Goal: Task Accomplishment & Management: Manage account settings

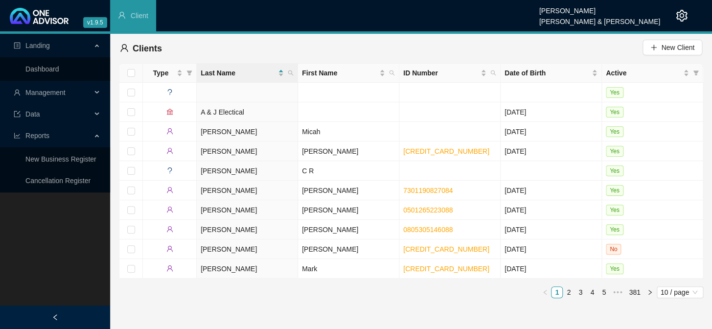
click at [65, 94] on span "Management" at bounding box center [45, 93] width 40 height 8
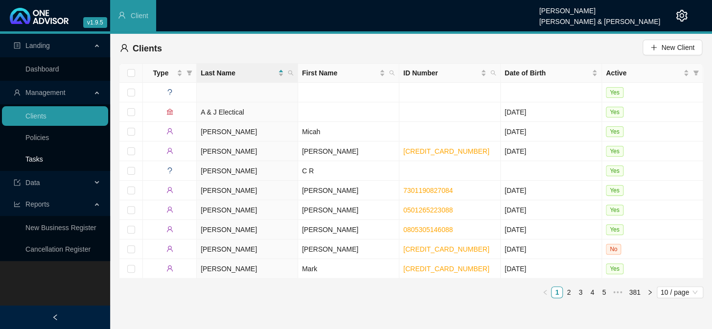
click at [43, 157] on link "Tasks" at bounding box center [34, 159] width 18 height 8
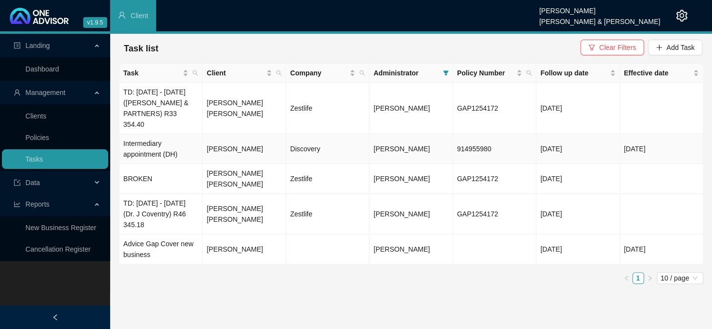
click at [223, 151] on td "[PERSON_NAME]" at bounding box center [244, 149] width 83 height 30
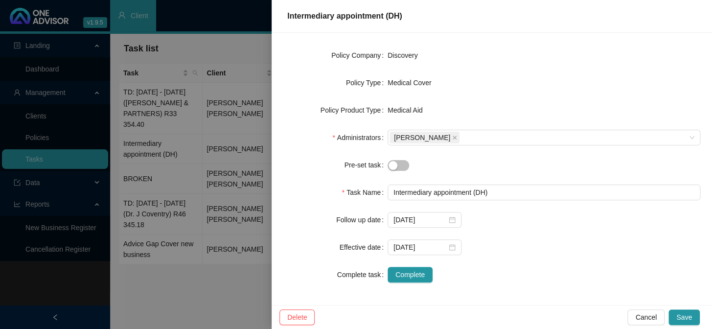
scroll to position [137, 0]
click at [690, 310] on button "Save" at bounding box center [684, 317] width 31 height 16
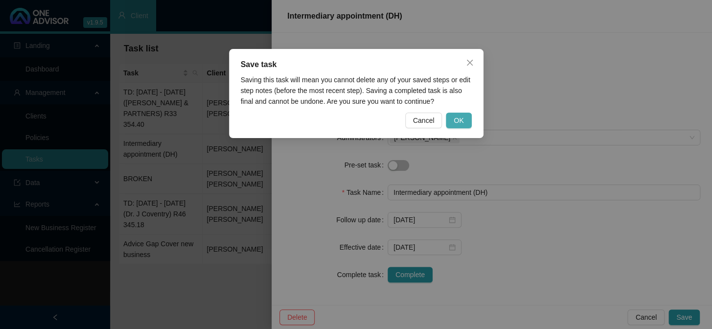
click at [458, 119] on span "OK" at bounding box center [459, 120] width 10 height 11
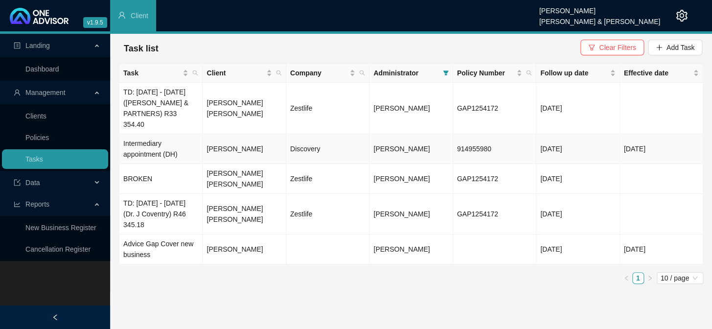
click at [251, 146] on td "[PERSON_NAME]" at bounding box center [244, 149] width 83 height 30
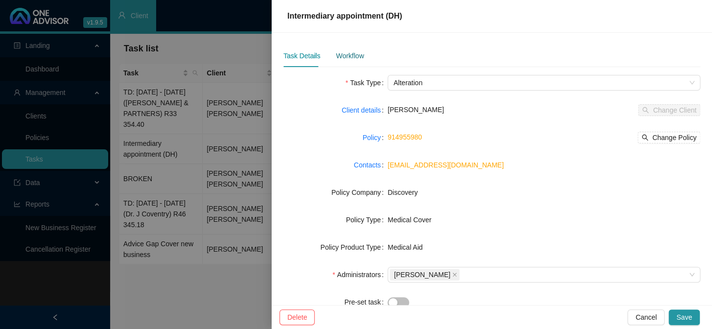
click at [339, 54] on div "Workflow" at bounding box center [350, 55] width 28 height 11
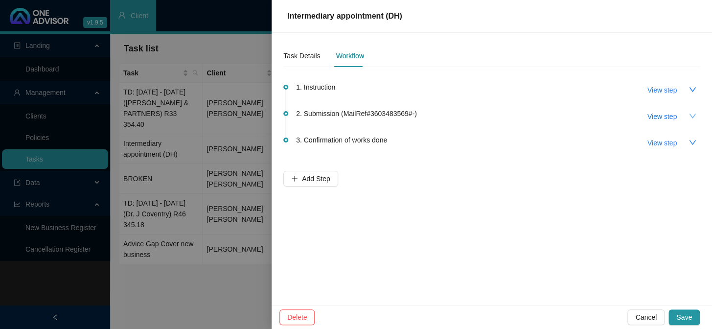
click at [686, 117] on button "button" at bounding box center [693, 116] width 16 height 16
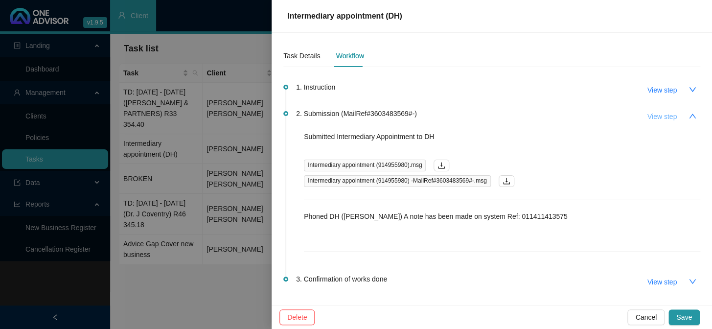
click at [667, 117] on span "View step" at bounding box center [662, 116] width 29 height 11
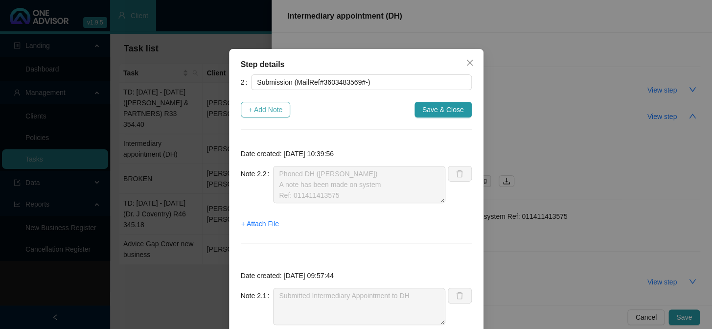
click at [265, 110] on span "+ Add Note" at bounding box center [266, 109] width 34 height 11
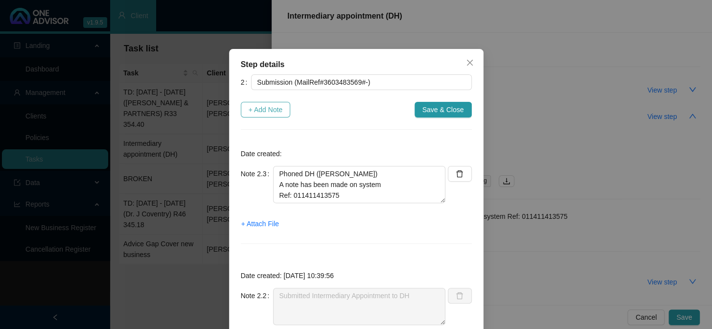
type textarea "Phoned DH ([PERSON_NAME]) A note has been made on system Ref: 011411413575"
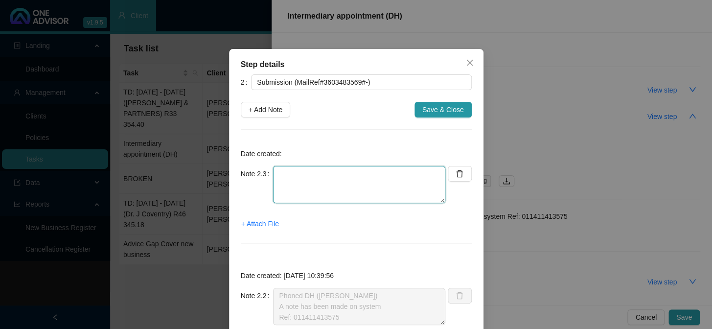
click at [296, 171] on textarea at bounding box center [359, 184] width 172 height 37
type textarea "We have been appointed brokers effective the [DATE]"
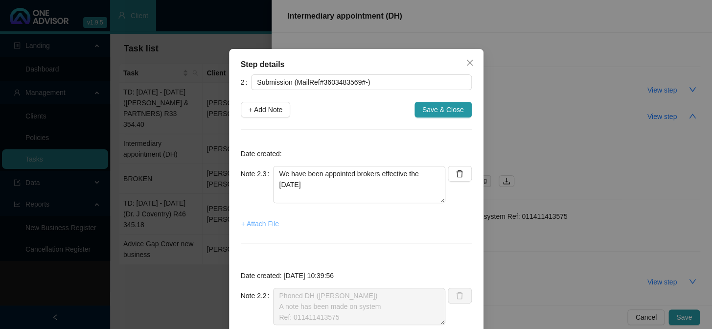
click at [262, 227] on span "+ Attach File" at bounding box center [260, 223] width 38 height 11
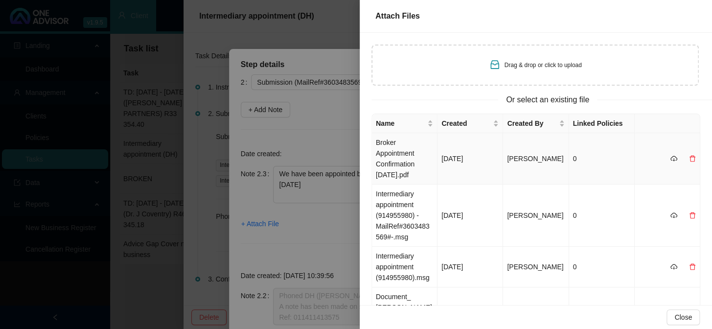
click at [394, 152] on td "Broker Appointment Confirmation [DATE].pdf" at bounding box center [405, 158] width 66 height 51
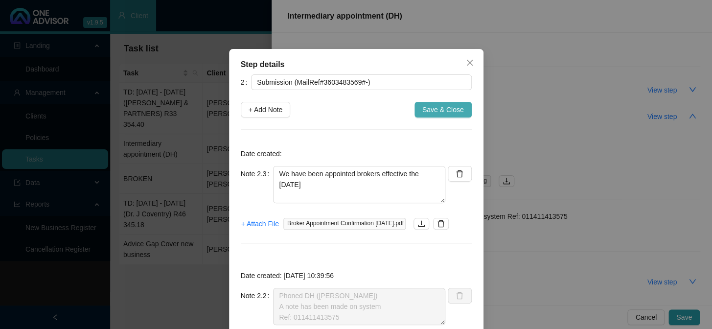
click at [435, 108] on span "Save & Close" at bounding box center [444, 109] width 42 height 11
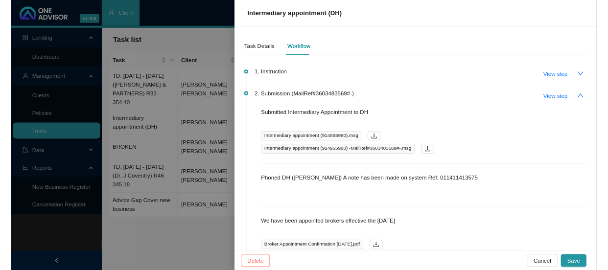
scroll to position [0, 0]
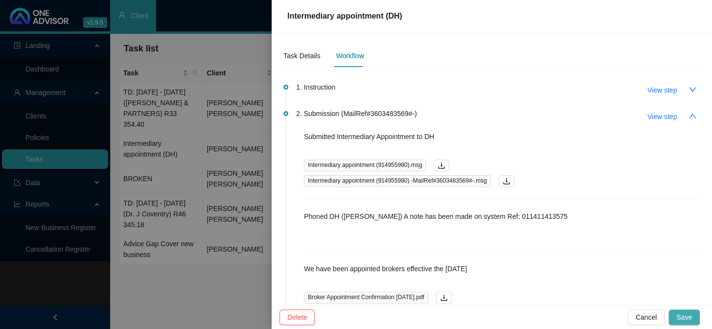
click at [692, 314] on button "Save" at bounding box center [684, 317] width 31 height 16
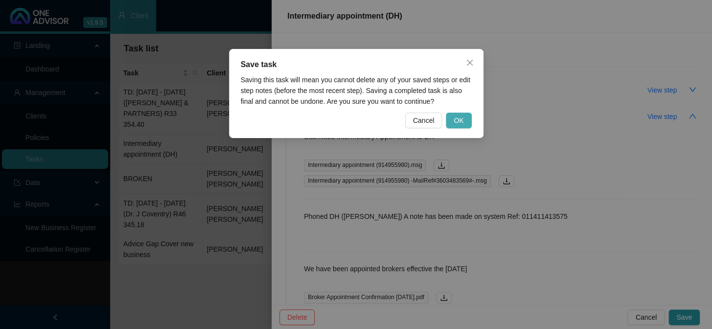
click at [456, 124] on span "OK" at bounding box center [459, 120] width 10 height 11
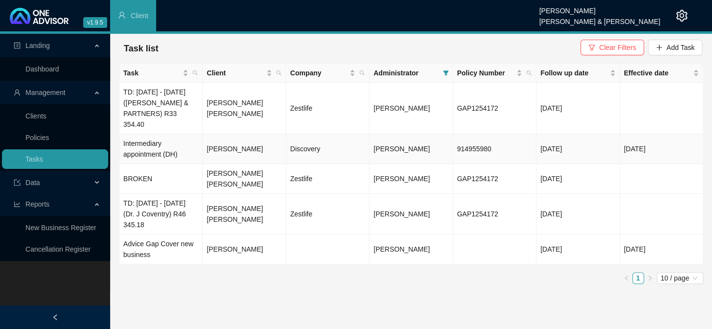
click at [218, 151] on td "[PERSON_NAME]" at bounding box center [244, 149] width 83 height 30
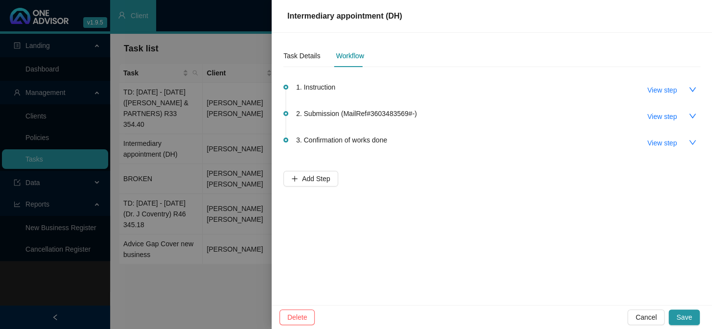
click at [331, 89] on span "1. Instruction" at bounding box center [315, 87] width 39 height 11
click at [661, 88] on span "View step" at bounding box center [662, 90] width 29 height 11
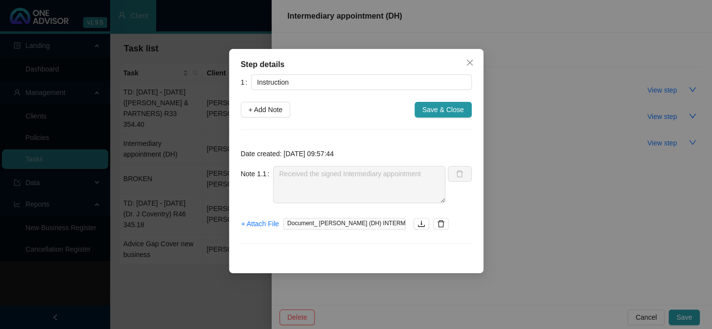
click at [529, 208] on div "Step details 1 Instruction + Add Note Save & Close Date created: [DATE] 09:57:4…" at bounding box center [356, 164] width 712 height 329
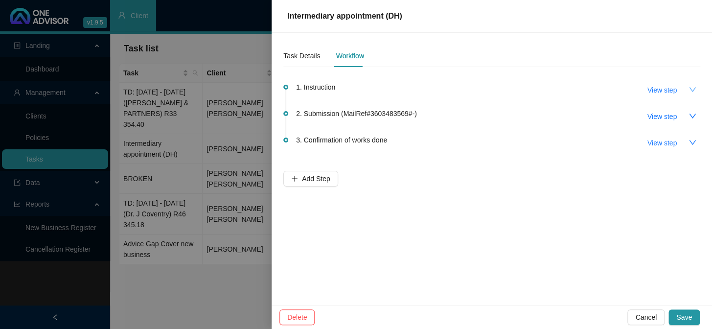
click at [694, 89] on icon "down" at bounding box center [692, 89] width 7 height 4
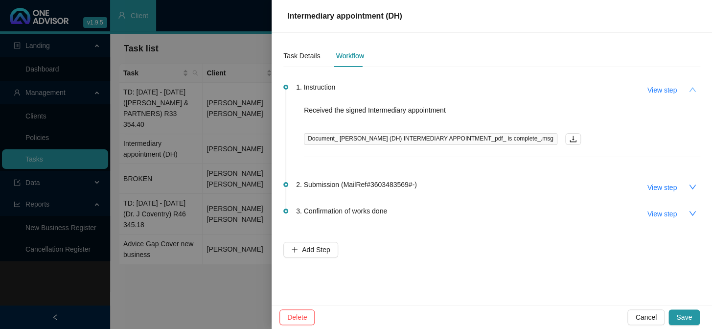
click at [694, 89] on icon "up" at bounding box center [692, 89] width 7 height 4
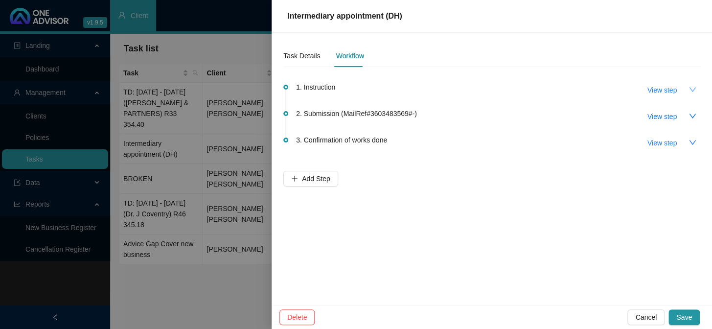
click at [230, 185] on div at bounding box center [356, 164] width 712 height 329
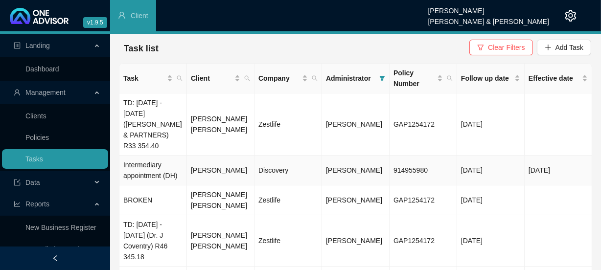
click at [209, 174] on td "[PERSON_NAME]" at bounding box center [221, 171] width 68 height 30
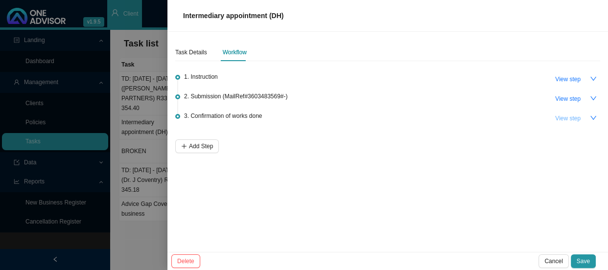
click at [575, 120] on span "View step" at bounding box center [567, 119] width 25 height 10
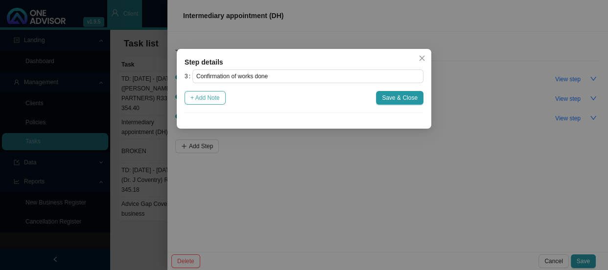
click at [215, 98] on span "+ Add Note" at bounding box center [204, 98] width 29 height 10
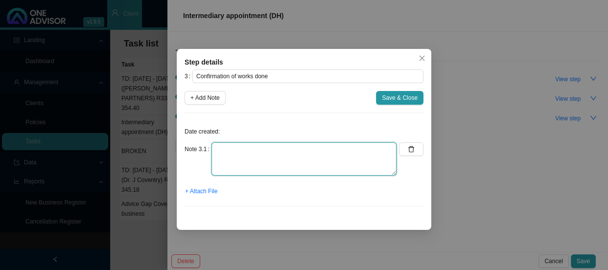
click at [247, 151] on textarea at bounding box center [304, 158] width 185 height 33
click at [252, 153] on textarea "Se" at bounding box center [304, 158] width 185 height 33
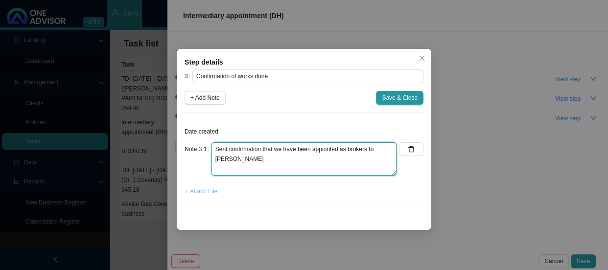
type textarea "Sent confirmation that we have been appointed as brokers to [PERSON_NAME]"
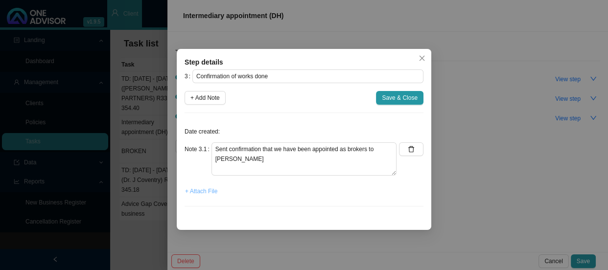
click at [202, 192] on span "+ Attach File" at bounding box center [201, 192] width 32 height 10
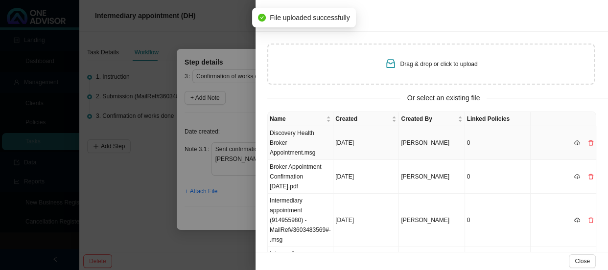
click at [293, 142] on td "Discovery Health Broker Appointment.msg" at bounding box center [301, 143] width 66 height 34
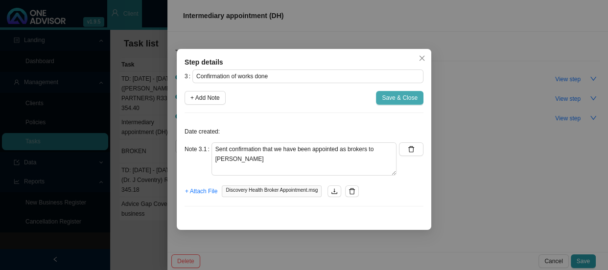
click at [394, 99] on span "Save & Close" at bounding box center [400, 98] width 36 height 10
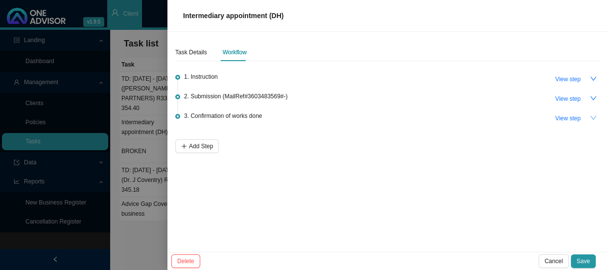
click at [596, 117] on icon "down" at bounding box center [593, 118] width 7 height 7
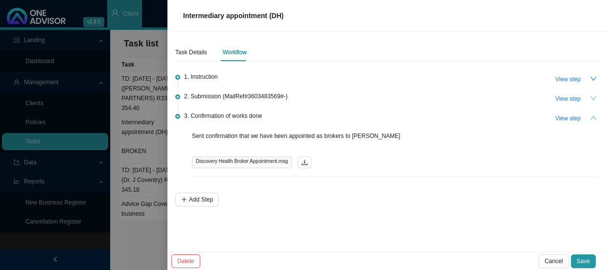
click at [594, 98] on icon "down" at bounding box center [593, 98] width 6 height 4
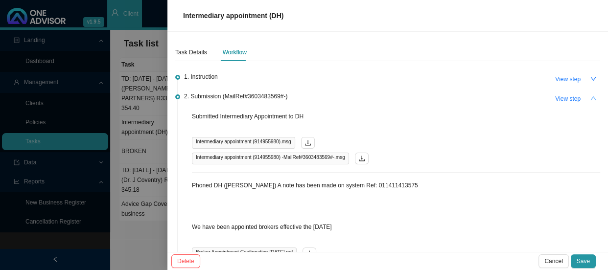
scroll to position [131, 0]
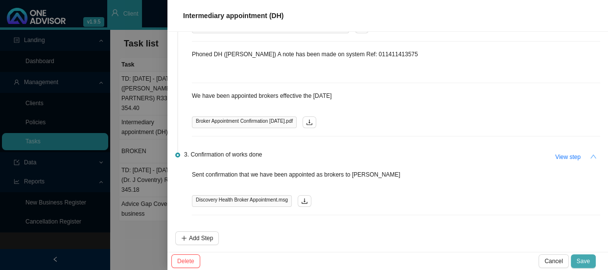
click at [580, 257] on span "Save" at bounding box center [583, 262] width 13 height 10
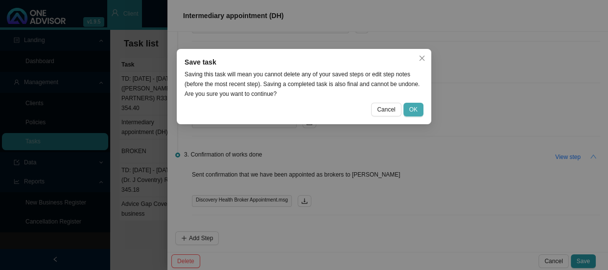
click at [413, 108] on span "OK" at bounding box center [413, 110] width 8 height 10
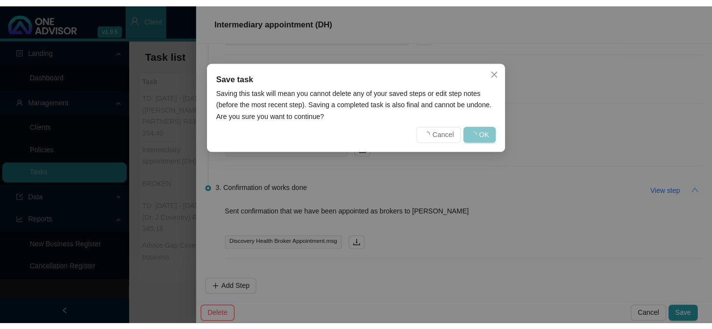
scroll to position [0, 0]
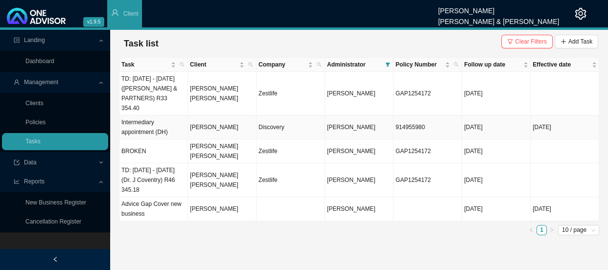
click at [219, 125] on td "[PERSON_NAME]" at bounding box center [222, 128] width 69 height 24
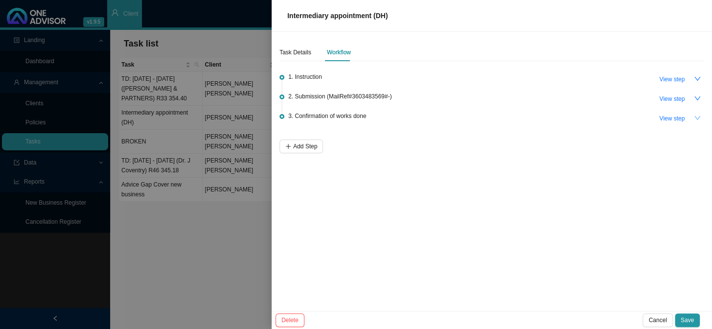
click at [698, 117] on icon "down" at bounding box center [697, 118] width 7 height 7
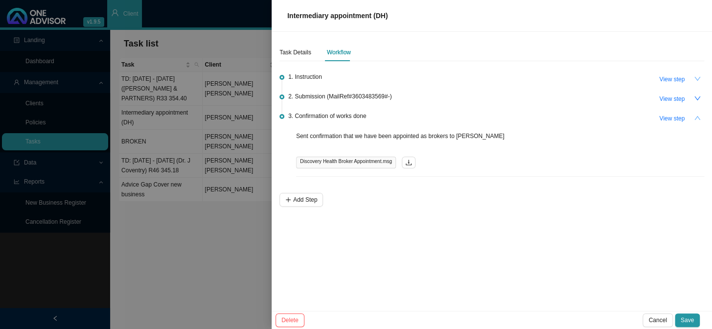
click at [692, 77] on button "button" at bounding box center [698, 79] width 14 height 14
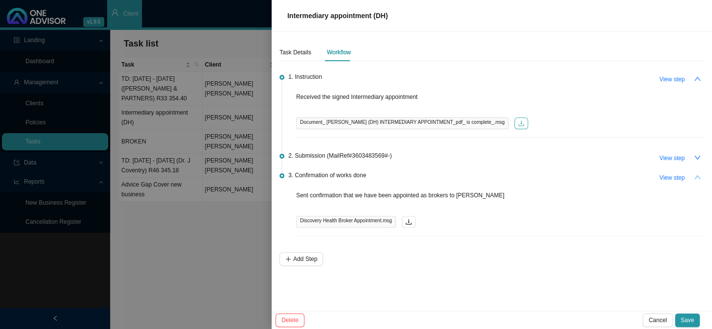
click at [518, 122] on icon "download" at bounding box center [521, 123] width 7 height 7
click at [687, 318] on span "Save" at bounding box center [687, 320] width 13 height 10
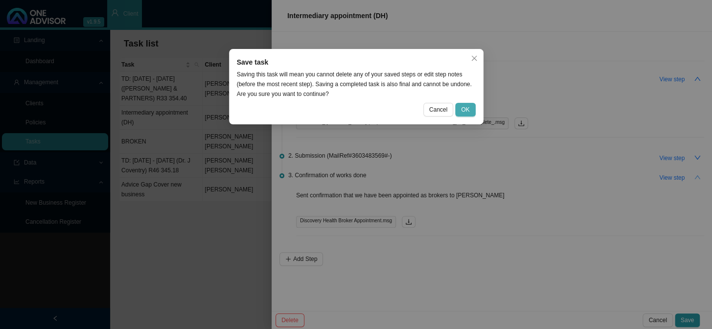
click at [461, 107] on button "OK" at bounding box center [465, 110] width 20 height 14
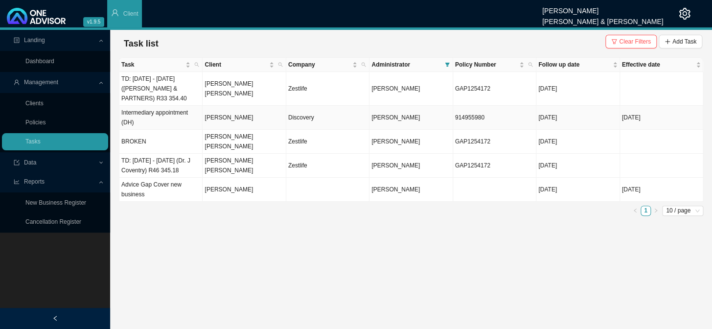
click at [221, 121] on td "[PERSON_NAME]" at bounding box center [244, 118] width 83 height 24
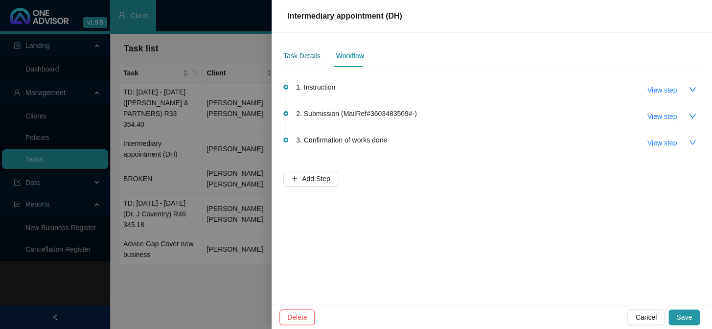
click at [307, 57] on div "Task Details" at bounding box center [301, 55] width 37 height 11
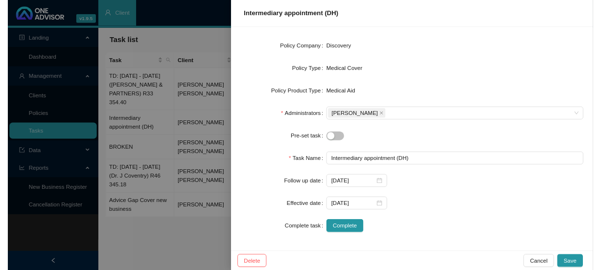
scroll to position [137, 0]
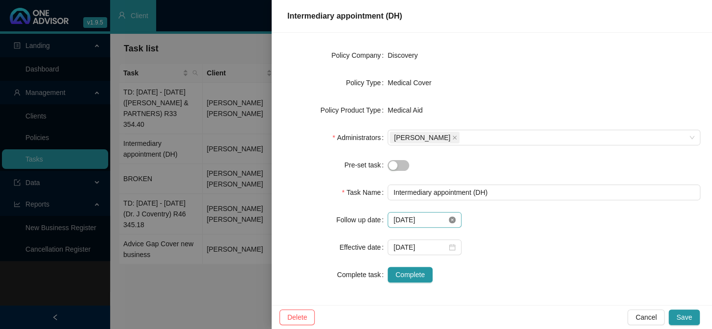
click at [449, 218] on icon "close-circle" at bounding box center [452, 219] width 7 height 7
click at [437, 218] on input at bounding box center [420, 219] width 53 height 11
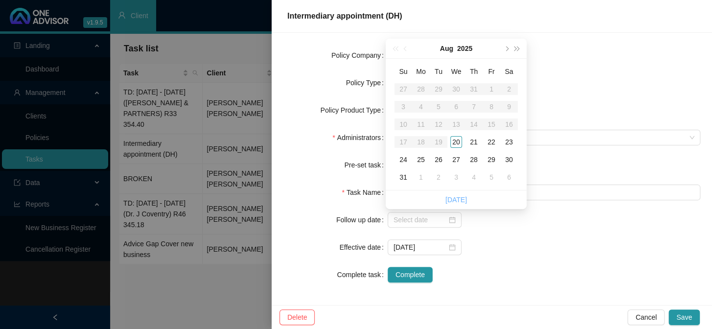
click at [454, 201] on link "[DATE]" at bounding box center [457, 200] width 22 height 8
type input "[DATE]"
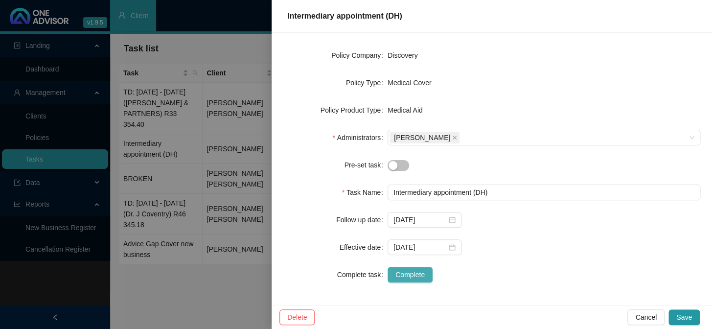
click at [403, 273] on span "Complete" at bounding box center [410, 274] width 29 height 11
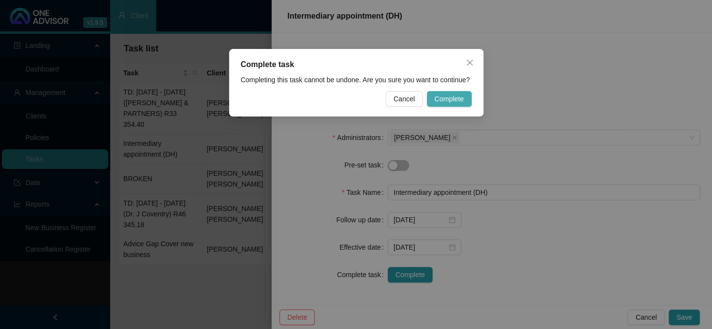
click at [447, 97] on span "Complete" at bounding box center [449, 99] width 29 height 11
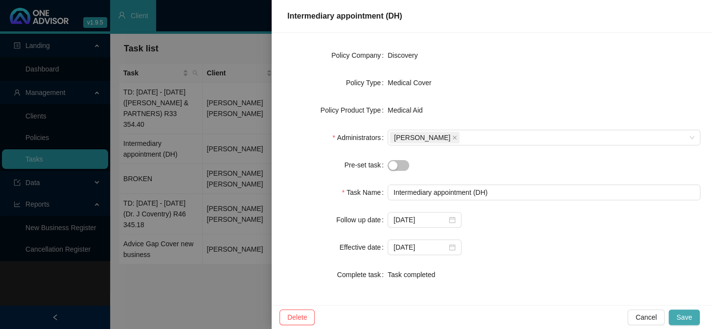
click at [680, 312] on span "Save" at bounding box center [685, 317] width 16 height 11
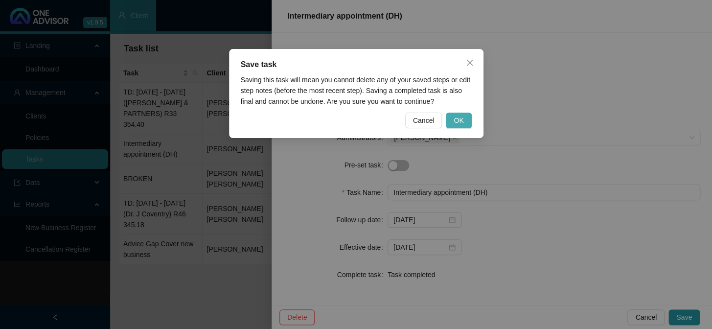
click at [459, 118] on span "OK" at bounding box center [459, 120] width 10 height 11
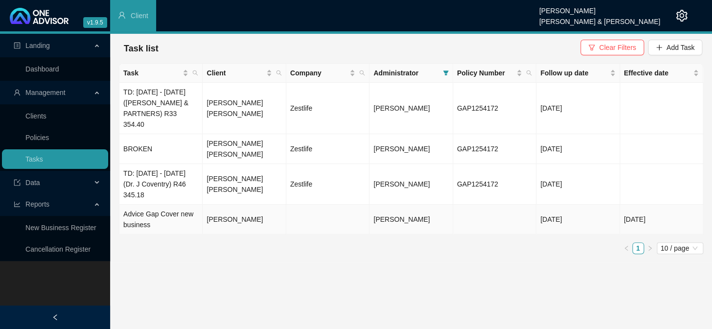
click at [251, 212] on td "[PERSON_NAME]" at bounding box center [244, 220] width 83 height 30
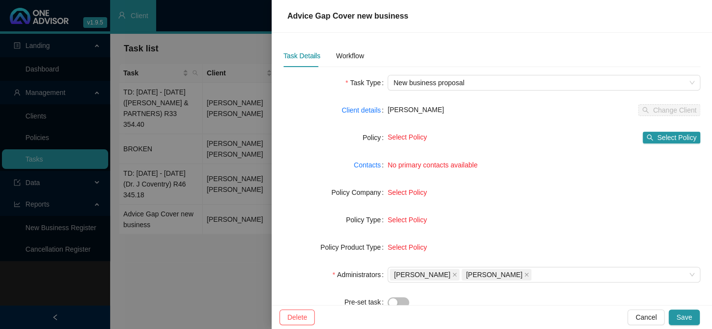
click at [192, 220] on div at bounding box center [356, 164] width 712 height 329
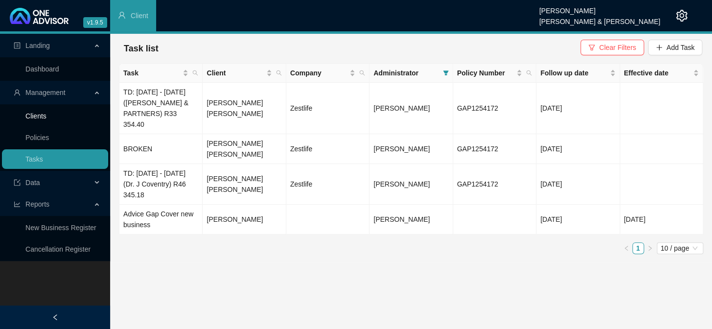
click at [45, 112] on link "Clients" at bounding box center [35, 116] width 21 height 8
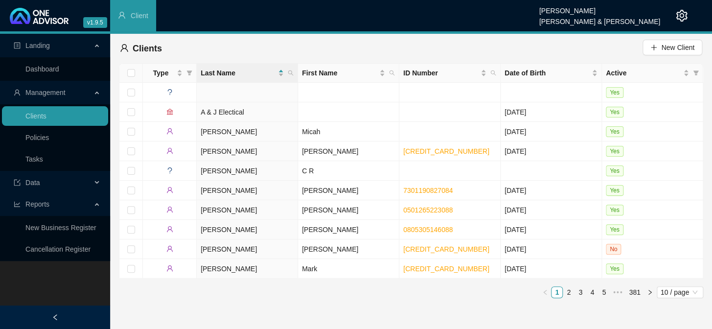
click at [293, 73] on icon "search" at bounding box center [291, 73] width 6 height 6
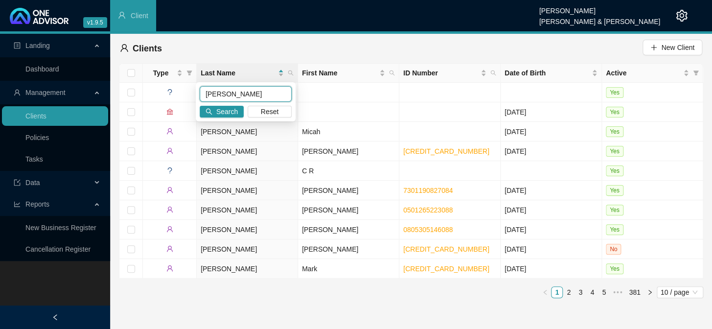
type input "[PERSON_NAME]"
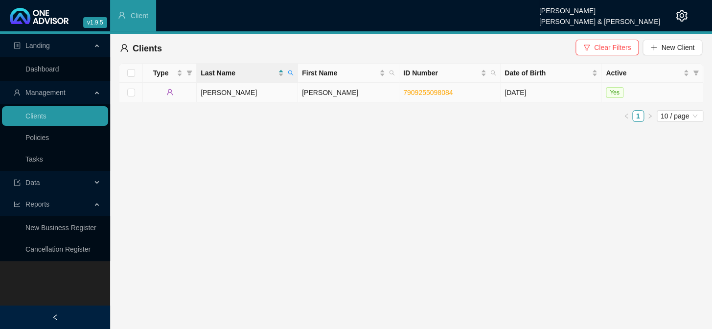
click at [316, 97] on td "[PERSON_NAME]" at bounding box center [348, 93] width 101 height 20
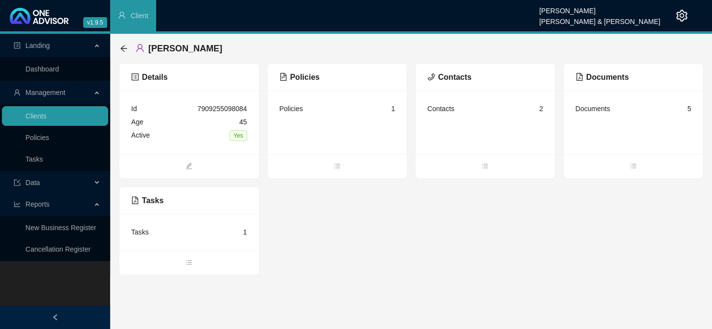
click at [452, 110] on div "Contacts" at bounding box center [440, 108] width 27 height 11
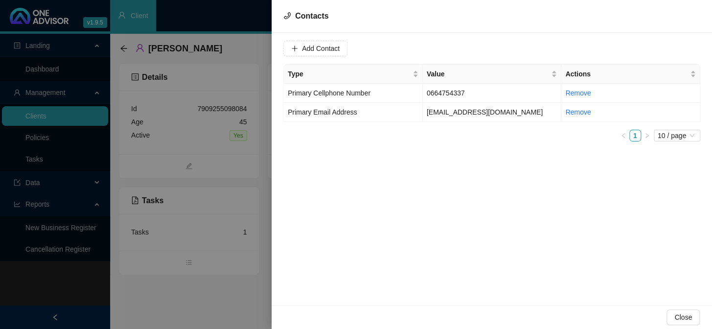
click at [248, 168] on div at bounding box center [356, 164] width 712 height 329
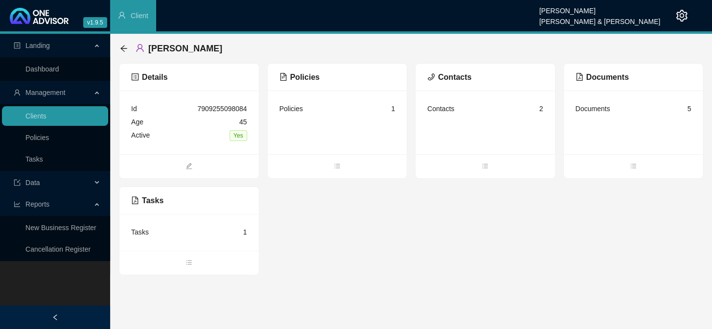
click at [322, 111] on div "Policies 1" at bounding box center [338, 108] width 116 height 13
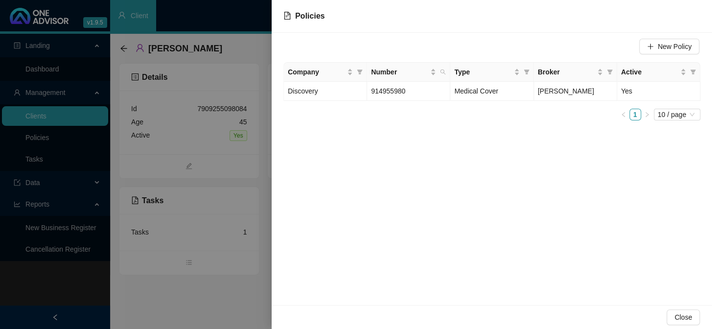
click at [272, 167] on div "New Policy Company Number Type Broker Active Discovery 914955980 Medical Cover …" at bounding box center [492, 169] width 441 height 272
click at [391, 89] on span "914955980" at bounding box center [388, 91] width 34 height 8
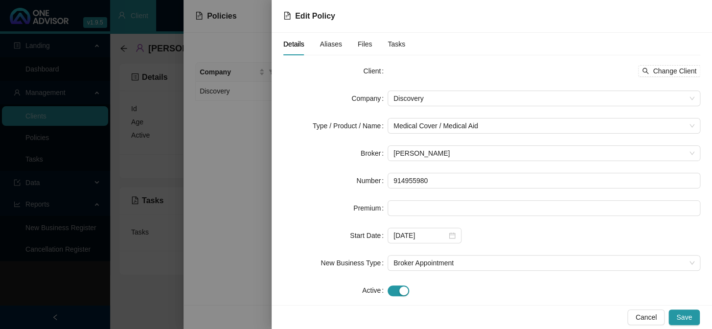
click at [237, 131] on div at bounding box center [356, 164] width 712 height 329
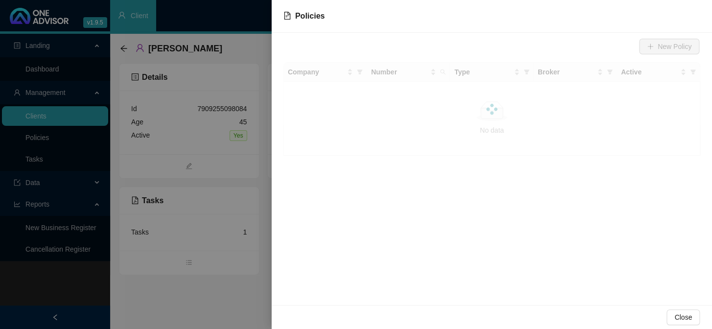
click at [209, 137] on div at bounding box center [356, 164] width 712 height 329
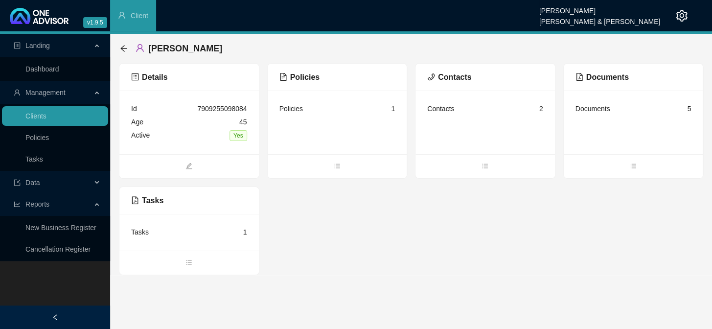
click at [172, 235] on div "Tasks 1" at bounding box center [189, 232] width 116 height 13
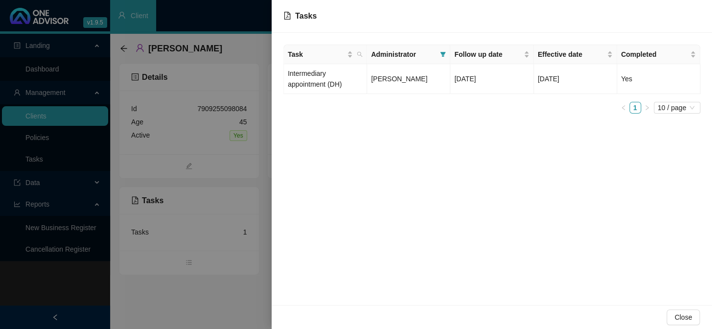
click at [248, 220] on div at bounding box center [356, 164] width 712 height 329
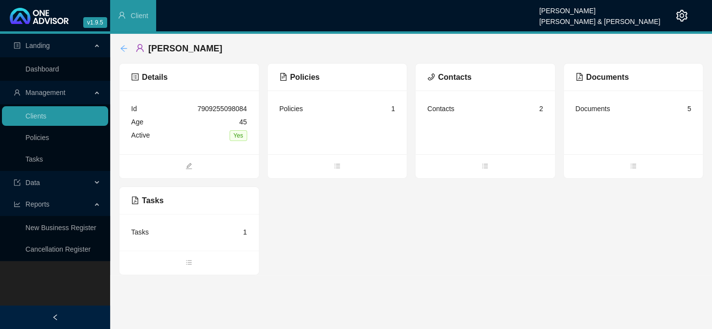
click at [123, 47] on icon "arrow-left" at bounding box center [124, 49] width 8 height 8
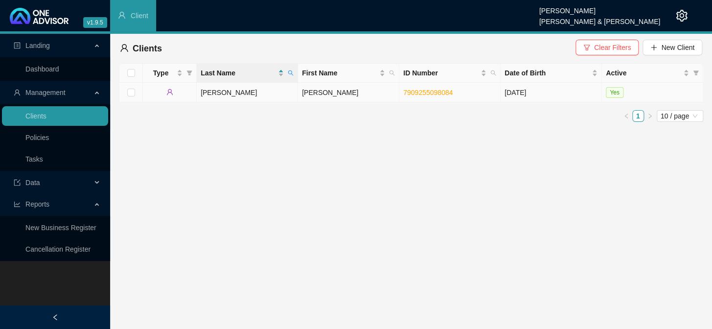
click at [263, 98] on td "[PERSON_NAME]" at bounding box center [247, 93] width 101 height 20
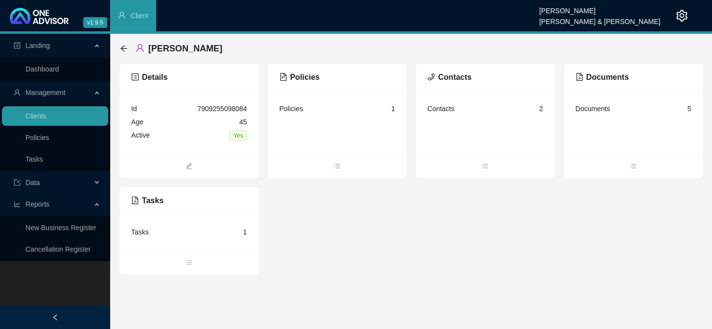
click at [602, 107] on div "Documents" at bounding box center [593, 108] width 35 height 11
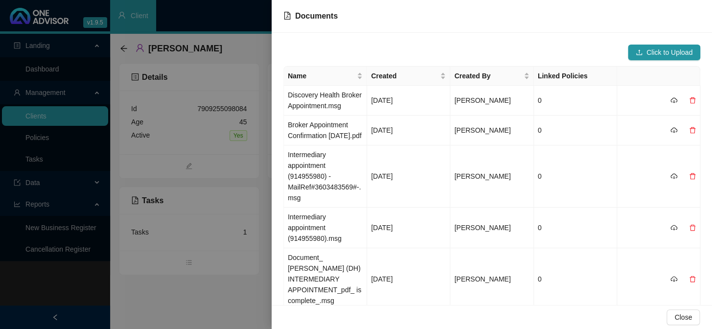
click at [246, 186] on div at bounding box center [356, 164] width 712 height 329
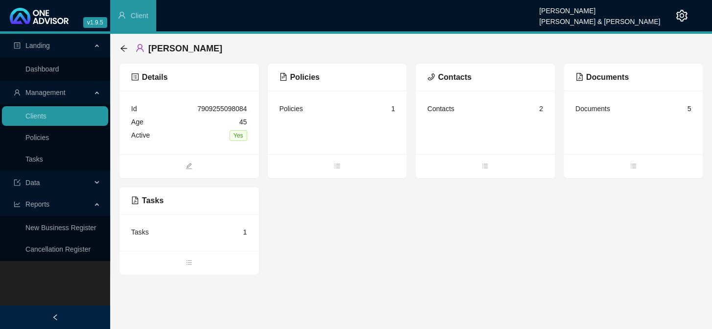
click at [193, 231] on div "Tasks 1" at bounding box center [189, 232] width 116 height 13
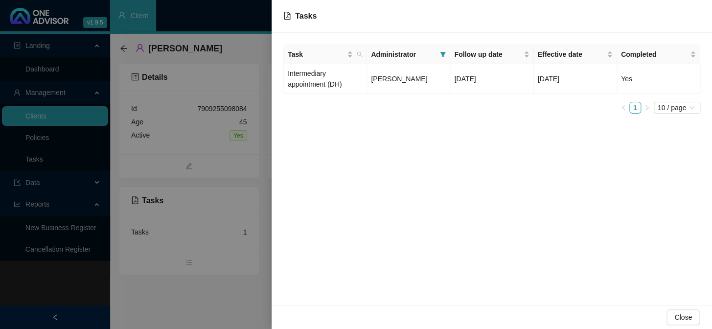
click at [195, 203] on div at bounding box center [356, 164] width 712 height 329
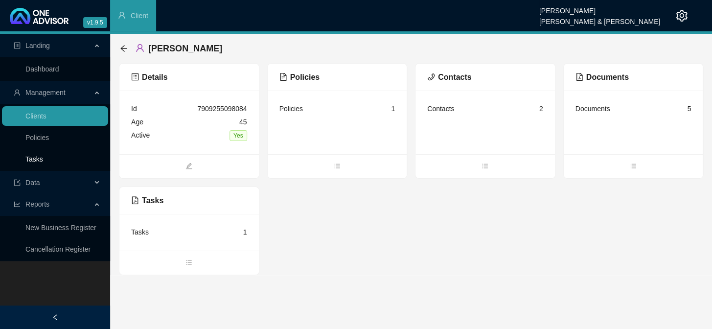
click at [39, 155] on link "Tasks" at bounding box center [34, 159] width 18 height 8
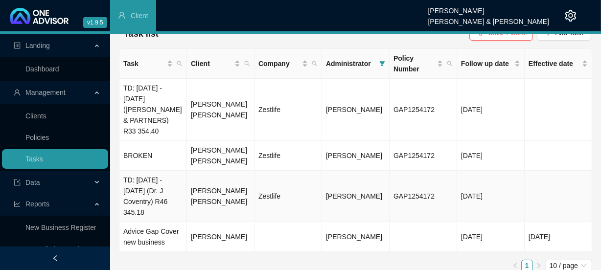
scroll to position [24, 0]
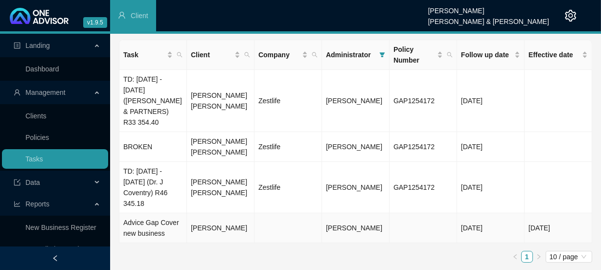
click at [241, 229] on td "[PERSON_NAME]" at bounding box center [221, 228] width 68 height 30
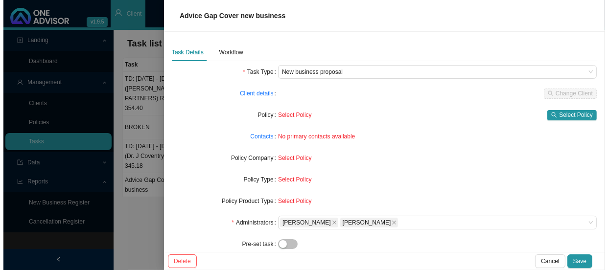
scroll to position [0, 0]
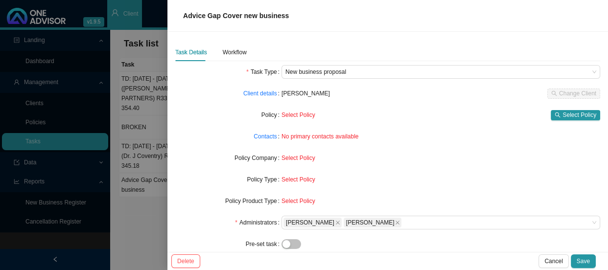
click at [328, 141] on div "No primary contacts available" at bounding box center [441, 137] width 319 height 10
click at [327, 137] on span "No primary contacts available" at bounding box center [320, 136] width 77 height 7
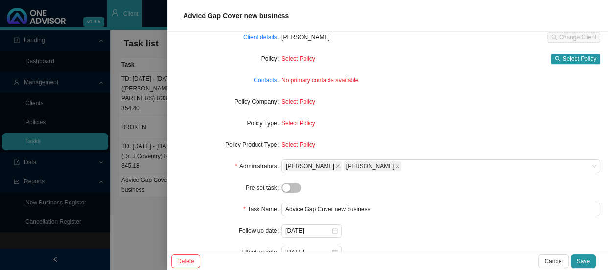
scroll to position [12, 0]
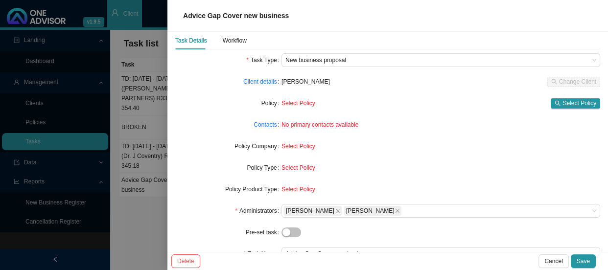
click at [290, 146] on span "Select Policy" at bounding box center [299, 146] width 34 height 7
click at [342, 124] on span "No primary contacts available" at bounding box center [320, 124] width 77 height 7
click at [239, 42] on div "Workflow" at bounding box center [235, 41] width 24 height 10
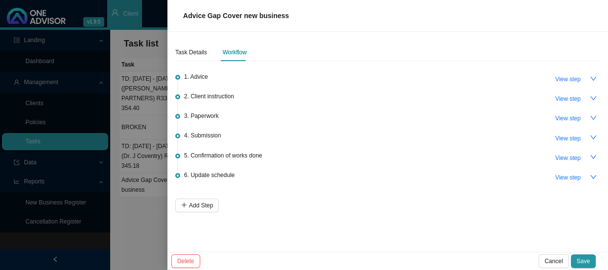
click at [213, 117] on span "3. Paperwork" at bounding box center [201, 116] width 35 height 10
click at [566, 120] on span "View step" at bounding box center [567, 119] width 25 height 10
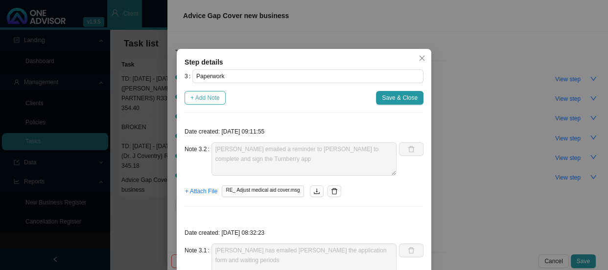
click at [210, 96] on span "+ Add Note" at bounding box center [204, 98] width 29 height 10
type textarea "[PERSON_NAME] emailed a reminder to [PERSON_NAME] to complete and sign the Turn…"
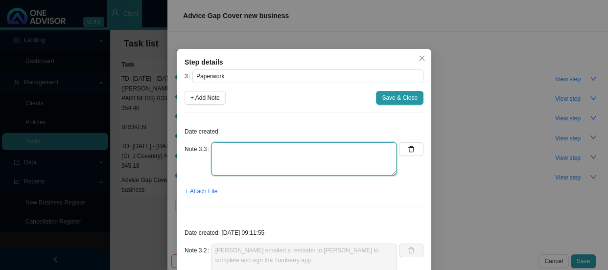
click at [221, 147] on textarea at bounding box center [304, 158] width 185 height 33
type textarea "r"
type textarea "Received the completed application from [PERSON_NAME]"
drag, startPoint x: 340, startPoint y: 150, endPoint x: 203, endPoint y: 149, distance: 137.6
click at [203, 149] on div "Note 3.3 Received the completed application from [PERSON_NAME]" at bounding box center [291, 158] width 212 height 33
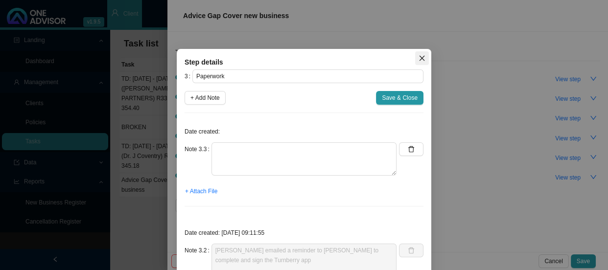
click at [421, 53] on button "Close" at bounding box center [422, 58] width 14 height 14
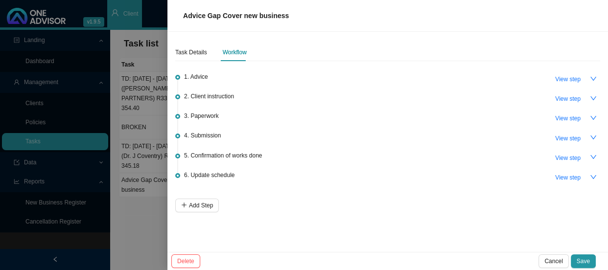
click at [150, 157] on div at bounding box center [304, 135] width 608 height 270
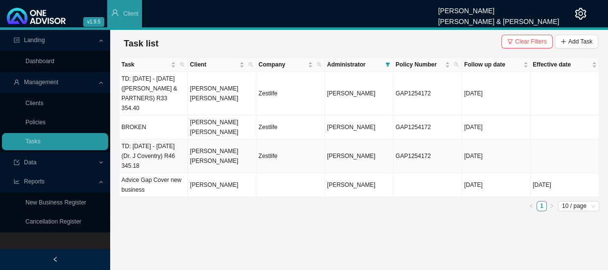
click at [209, 147] on td "[PERSON_NAME] [PERSON_NAME]" at bounding box center [222, 157] width 69 height 34
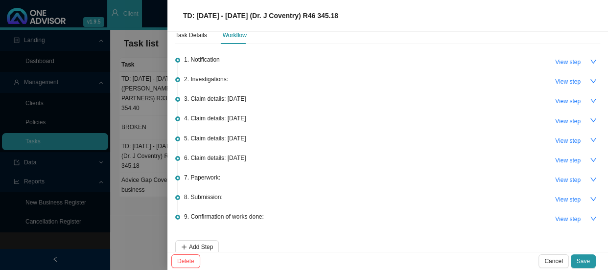
scroll to position [25, 0]
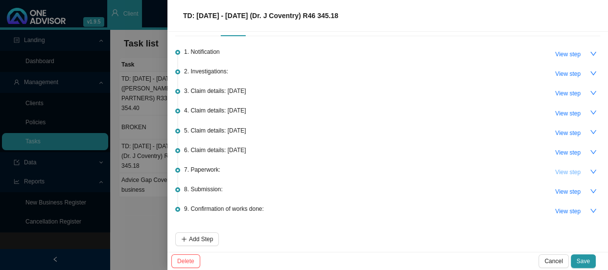
click at [570, 172] on span "View step" at bounding box center [567, 172] width 25 height 10
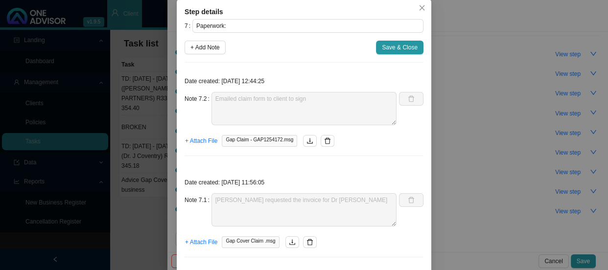
scroll to position [0, 0]
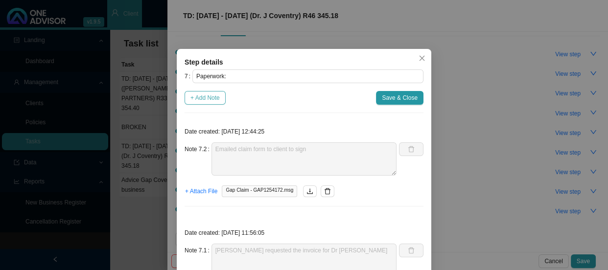
click at [208, 94] on span "+ Add Note" at bounding box center [204, 98] width 29 height 10
type textarea "Emailed claim form to client to sign"
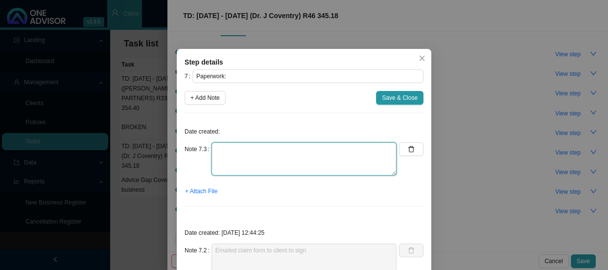
click at [218, 146] on textarea at bounding box center [304, 158] width 185 height 33
click at [220, 149] on textarea "Recieved" at bounding box center [304, 158] width 185 height 33
click at [225, 150] on textarea "Recieved" at bounding box center [304, 158] width 185 height 33
click at [246, 149] on textarea "Recieved" at bounding box center [304, 158] width 185 height 33
click at [266, 147] on textarea "Received Dr [PERSON_NAME]" at bounding box center [304, 158] width 185 height 33
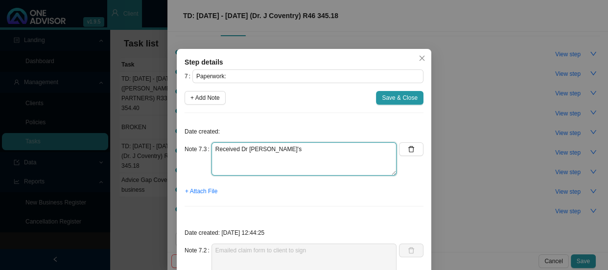
click at [283, 147] on textarea "Received Dr [PERSON_NAME]'s" at bounding box center [304, 158] width 185 height 33
type textarea "Received Dr [PERSON_NAME]'s account"
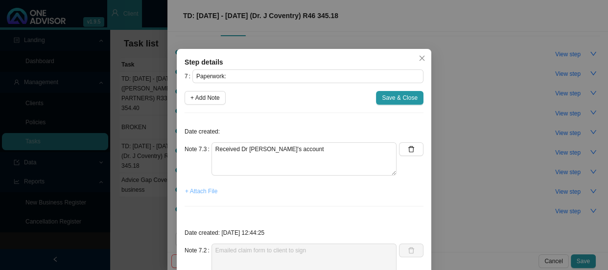
click at [198, 189] on span "+ Attach File" at bounding box center [201, 192] width 32 height 10
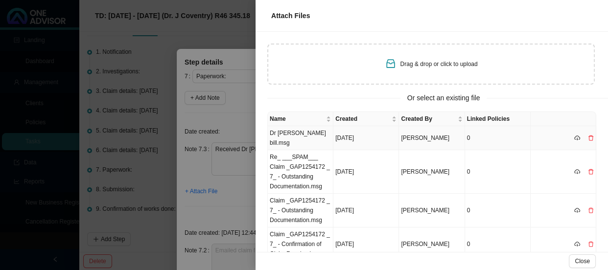
click at [307, 133] on td "Dr [PERSON_NAME] bill.msg" at bounding box center [301, 138] width 66 height 24
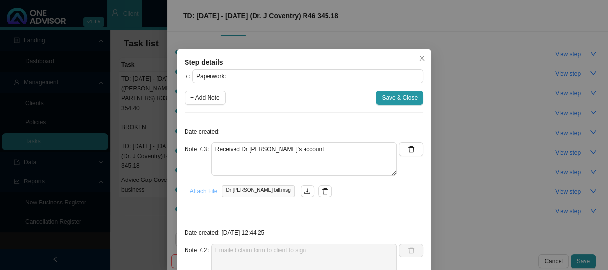
click at [189, 191] on span "+ Attach File" at bounding box center [201, 192] width 32 height 10
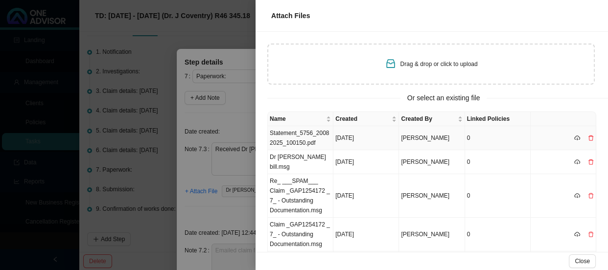
click at [293, 132] on td "Statement_5756_20082025_100150.pdf" at bounding box center [301, 138] width 66 height 24
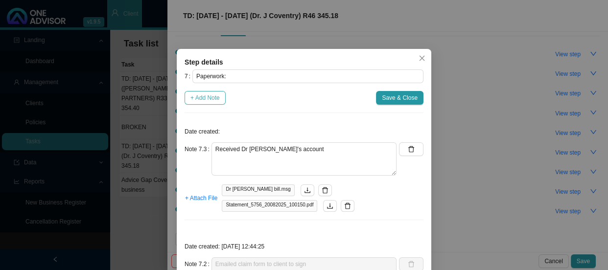
click at [192, 95] on span "+ Add Note" at bounding box center [204, 98] width 29 height 10
type textarea "Received Dr [PERSON_NAME]'s account"
type textarea "Emailed claim form to client to sign"
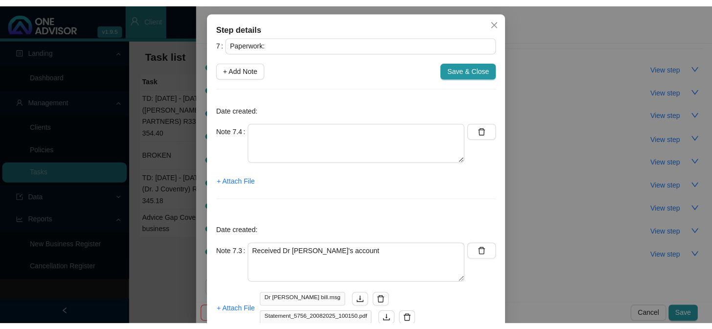
scroll to position [89, 0]
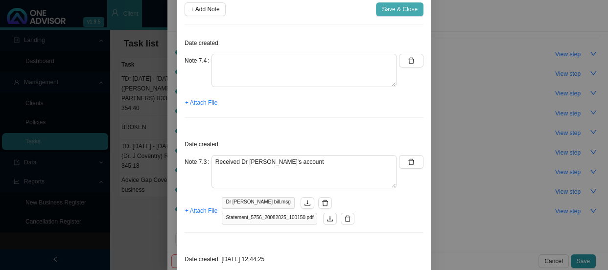
click at [395, 10] on span "Save & Close" at bounding box center [400, 9] width 36 height 10
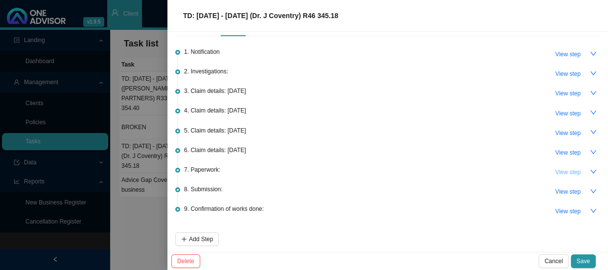
click at [573, 168] on span "View step" at bounding box center [567, 172] width 25 height 10
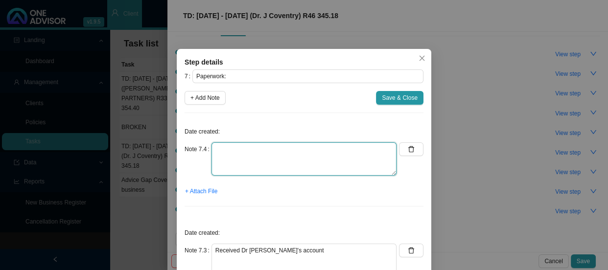
click at [246, 152] on textarea at bounding box center [304, 158] width 185 height 33
type textarea "Received Life Entabeni Hospital account"
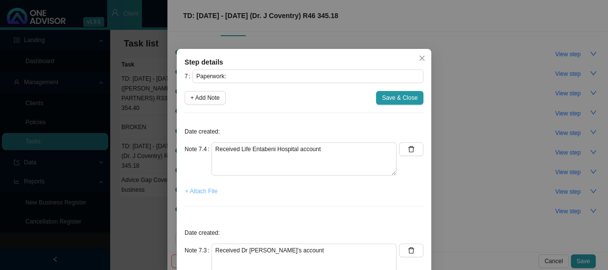
click at [202, 191] on span "+ Attach File" at bounding box center [201, 192] width 32 height 10
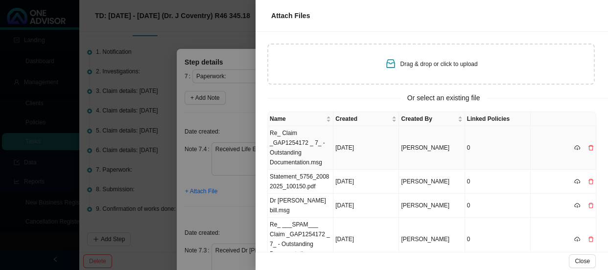
click at [293, 135] on td "Re_ Claim _GAP1254172 _ 7_ - Outstanding Documentation.msg" at bounding box center [301, 148] width 66 height 44
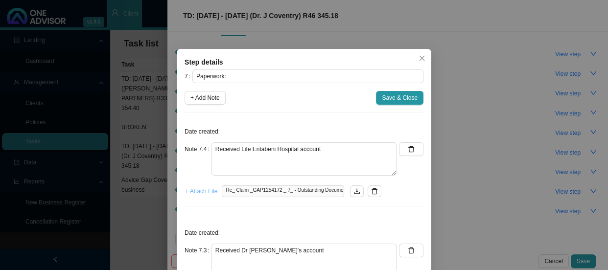
click at [196, 191] on span "+ Attach File" at bounding box center [201, 192] width 32 height 10
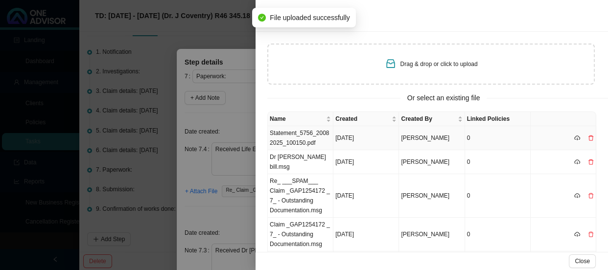
click at [304, 134] on td "Statement_5756_20082025_100150.pdf" at bounding box center [301, 138] width 66 height 24
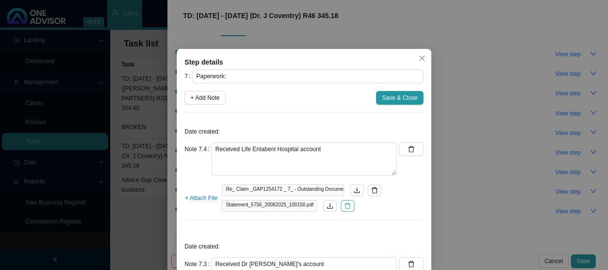
click at [341, 206] on button "button" at bounding box center [348, 206] width 14 height 12
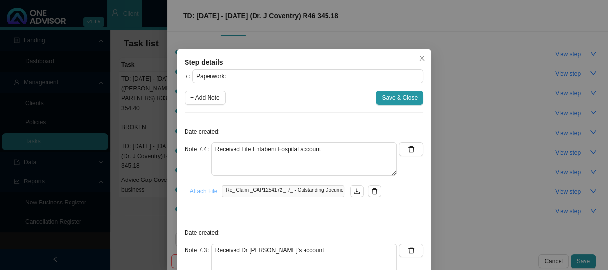
click at [190, 193] on span "+ Attach File" at bounding box center [201, 192] width 32 height 10
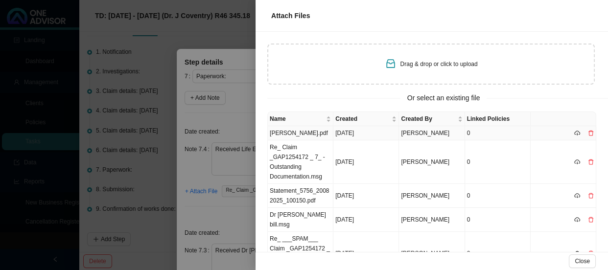
click at [307, 134] on td "[PERSON_NAME].pdf" at bounding box center [301, 133] width 66 height 14
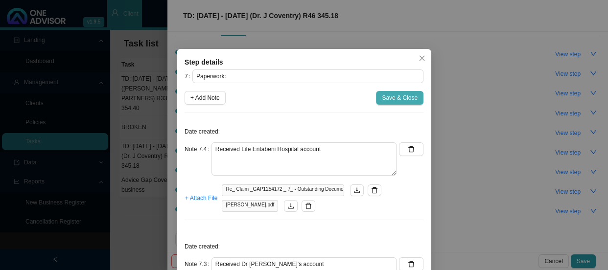
click at [385, 96] on span "Save & Close" at bounding box center [400, 98] width 36 height 10
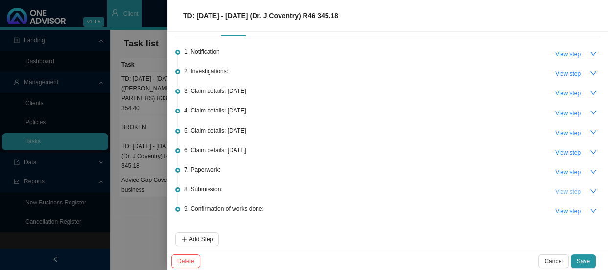
click at [573, 189] on span "View step" at bounding box center [567, 192] width 25 height 10
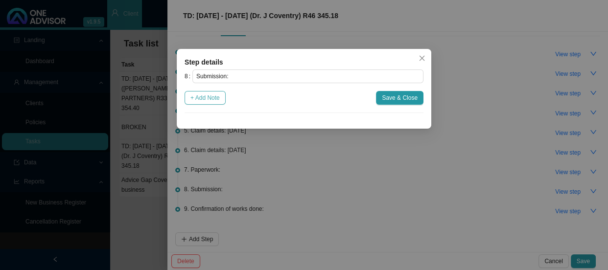
click at [212, 95] on span "+ Add Note" at bounding box center [204, 98] width 29 height 10
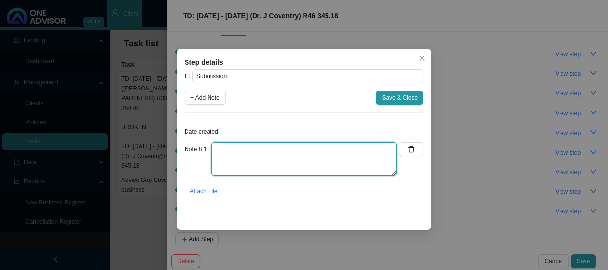
click at [236, 151] on textarea at bounding box center [304, 158] width 185 height 33
type textarea "Submitted claim to Zestlife"
drag, startPoint x: 302, startPoint y: 150, endPoint x: 208, endPoint y: 147, distance: 93.6
click at [208, 147] on div "Note 8.1 Submitted claim to Zestlife" at bounding box center [291, 158] width 212 height 33
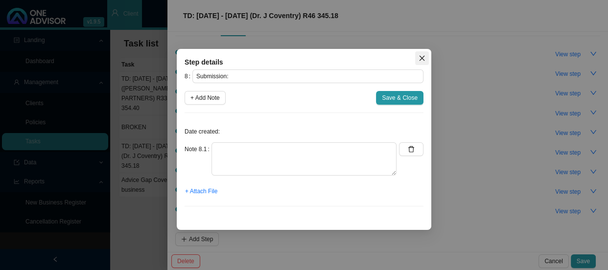
click at [424, 56] on icon "close" at bounding box center [422, 58] width 7 height 7
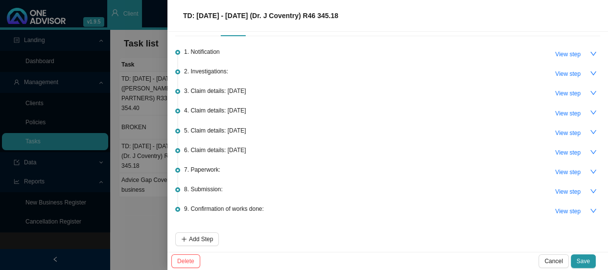
click at [246, 94] on span "3. Claim details: [DATE]" at bounding box center [215, 91] width 62 height 10
click at [246, 89] on span "3. Claim details: [DATE]" at bounding box center [215, 91] width 62 height 10
click at [555, 90] on span "View step" at bounding box center [567, 94] width 25 height 10
type input "Claim details: [DATE]"
type textarea "Claim R445.50 Paid: R311.10 Shortfall: R134.40"
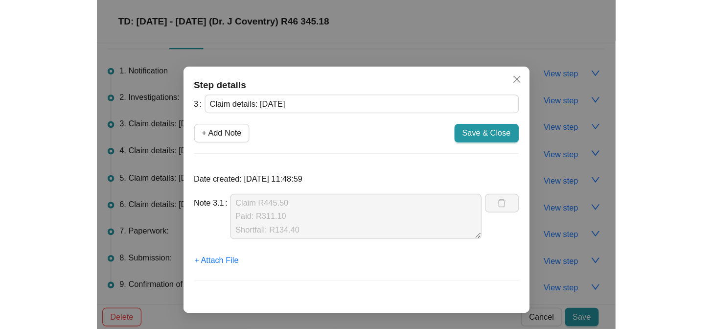
scroll to position [0, 0]
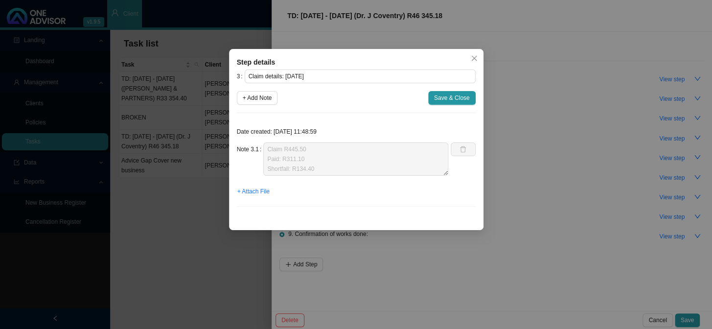
click at [470, 56] on span "Close" at bounding box center [475, 58] width 14 height 7
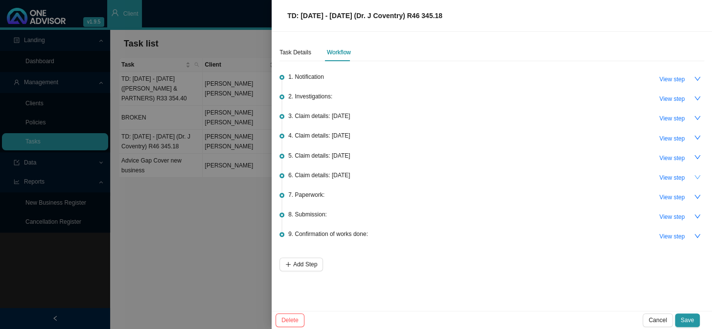
click at [698, 174] on icon "down" at bounding box center [697, 177] width 7 height 7
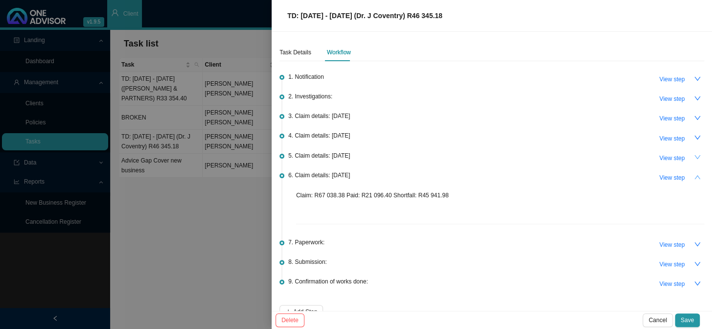
click at [695, 157] on icon "down" at bounding box center [698, 157] width 6 height 4
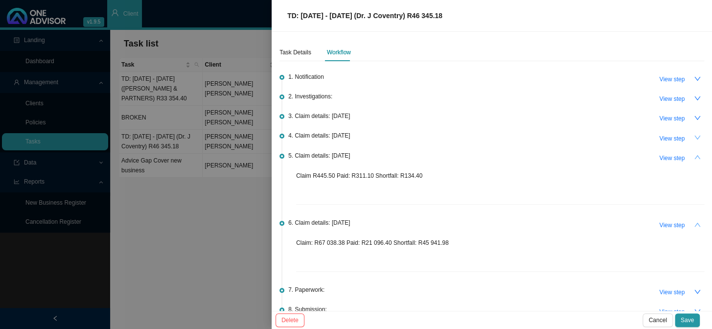
click at [694, 138] on icon "down" at bounding box center [697, 137] width 7 height 7
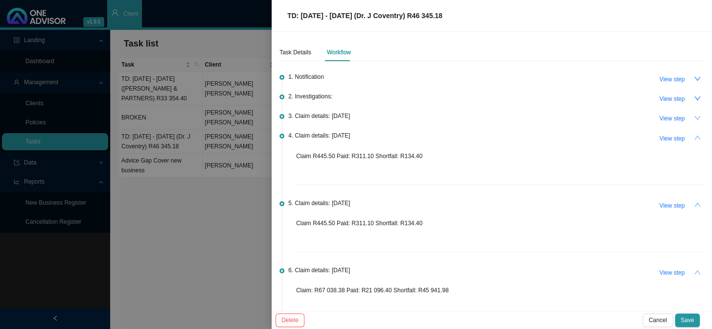
click at [694, 118] on icon "down" at bounding box center [697, 118] width 7 height 7
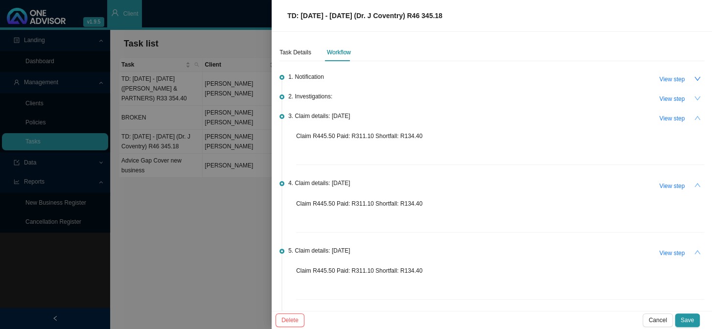
click at [694, 100] on icon "down" at bounding box center [697, 98] width 7 height 7
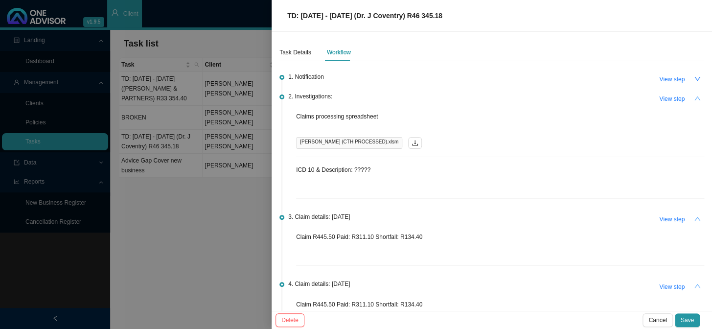
click at [695, 98] on icon "up" at bounding box center [698, 98] width 6 height 4
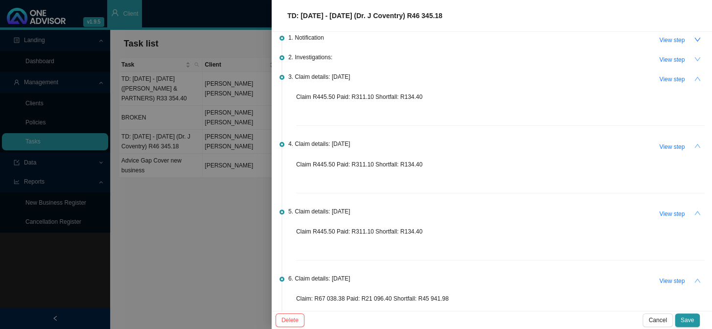
scroll to position [89, 0]
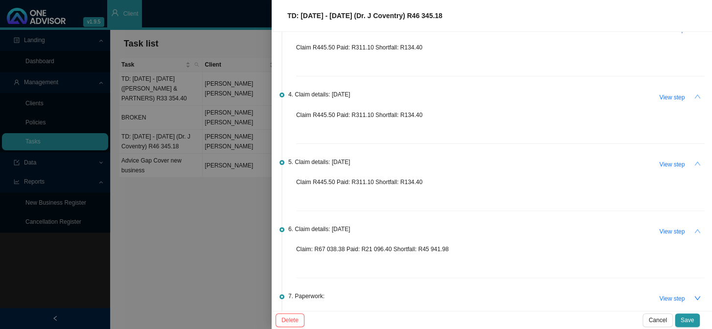
click at [694, 161] on icon "up" at bounding box center [697, 163] width 7 height 7
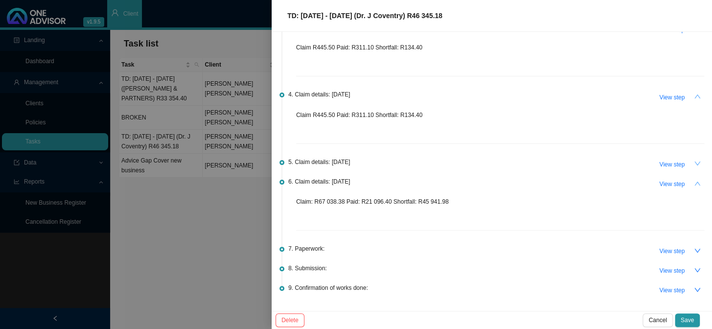
click at [691, 101] on button "button" at bounding box center [698, 97] width 14 height 14
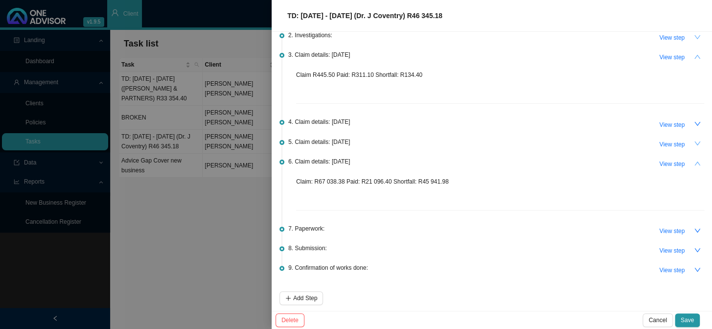
click at [694, 120] on icon "down" at bounding box center [697, 123] width 7 height 7
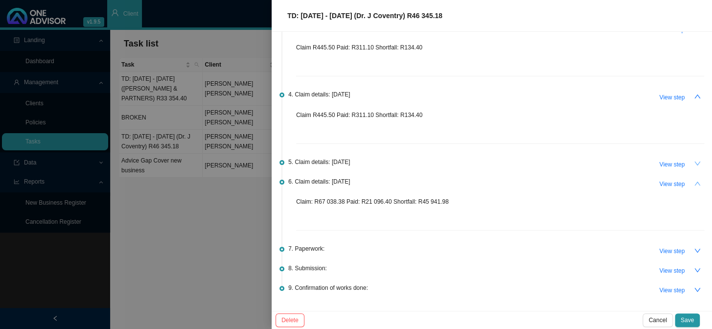
click at [694, 96] on icon "up" at bounding box center [697, 96] width 7 height 7
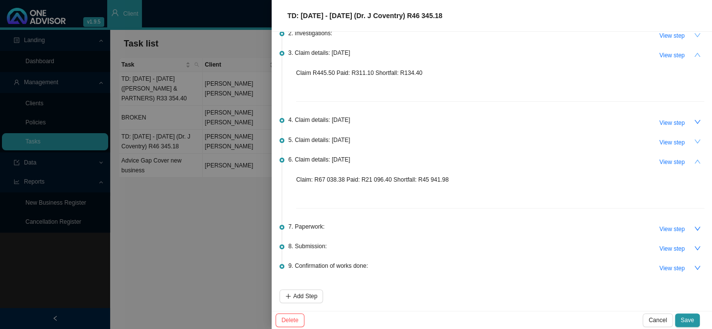
scroll to position [61, 0]
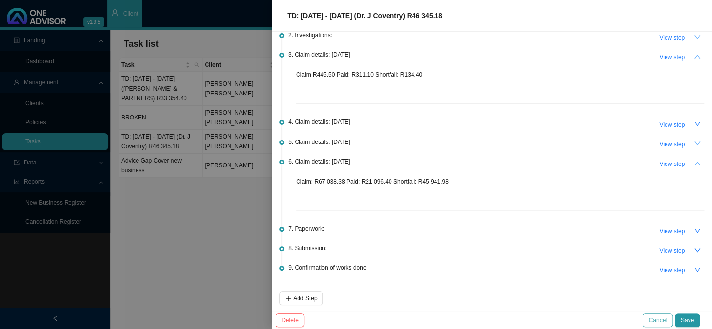
click at [671, 318] on button "Cancel" at bounding box center [658, 320] width 30 height 14
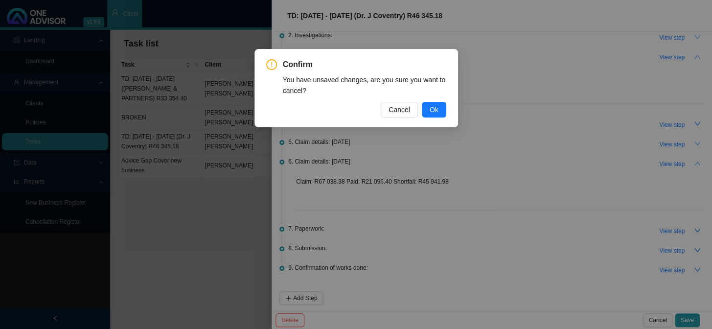
click at [431, 98] on div "Confirm You have unsaved changes, are you sure you want to cancel? Cancel Ok" at bounding box center [356, 88] width 180 height 59
click at [432, 106] on span "Ok" at bounding box center [434, 109] width 9 height 11
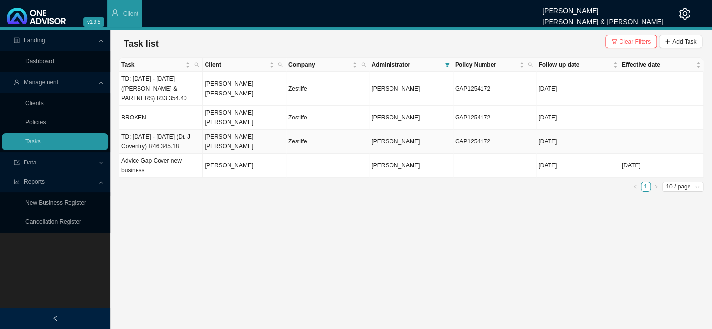
click at [197, 132] on td "TD: [DATE] - [DATE] (Dr. J Coventry) R46 345.18" at bounding box center [160, 142] width 83 height 24
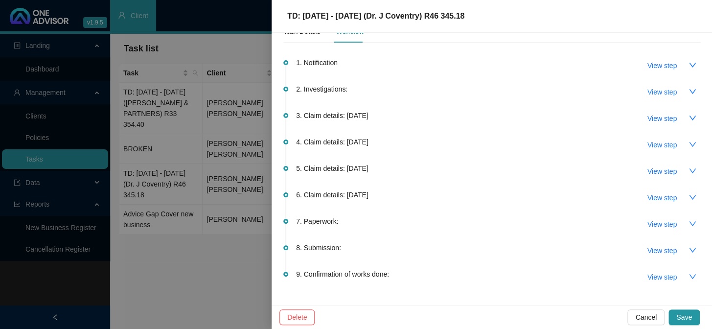
scroll to position [50, 0]
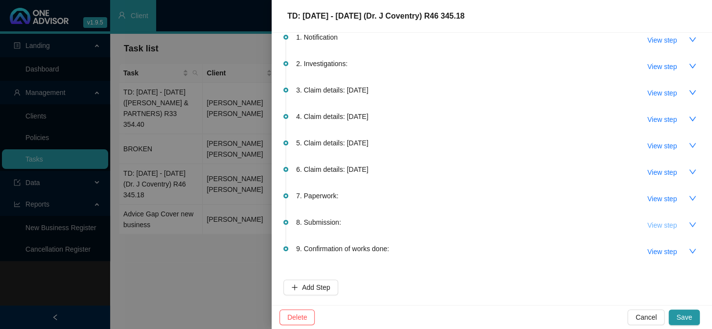
click at [676, 221] on button "View step" at bounding box center [662, 225] width 45 height 16
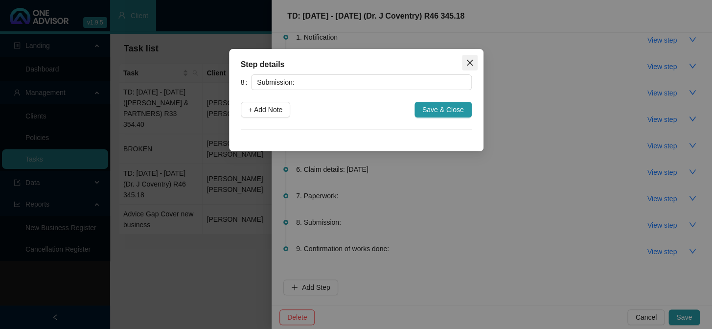
click at [465, 60] on span "Close" at bounding box center [470, 63] width 16 height 8
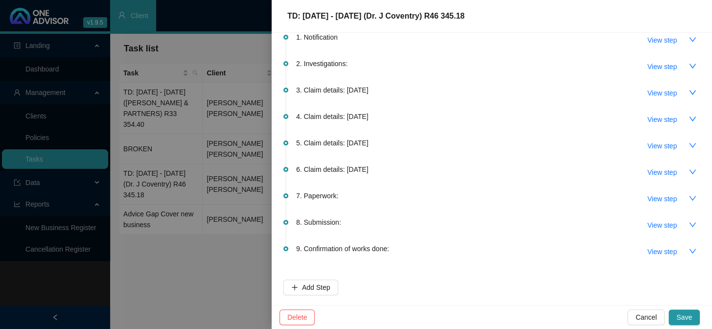
click at [500, 14] on div "TD: [DATE] - [DATE] (Dr. J Coventry) R46 345.18" at bounding box center [491, 16] width 417 height 12
drag, startPoint x: 500, startPoint y: 14, endPoint x: 280, endPoint y: 16, distance: 220.3
click at [280, 16] on div "TD: [DATE] - [DATE] (Dr. J Coventry) R46 345.18" at bounding box center [492, 16] width 441 height 33
copy span "TD: [DATE] - [DATE] (Dr. J Coventry) R46 345.18"
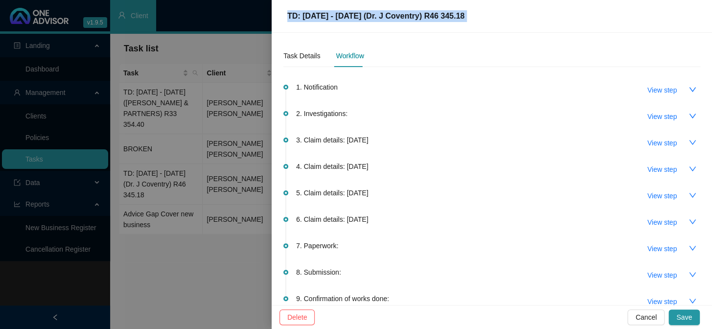
scroll to position [0, 0]
click at [286, 59] on div "Task Details" at bounding box center [301, 55] width 37 height 11
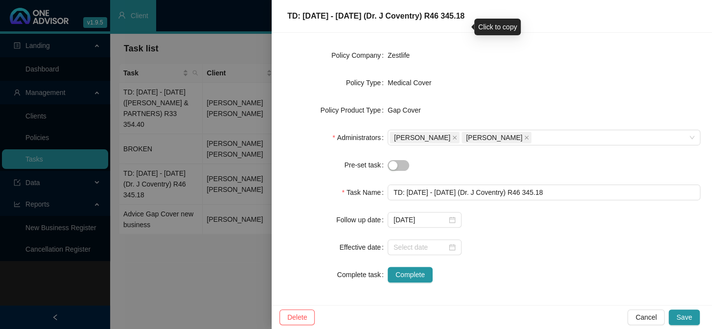
scroll to position [137, 0]
click at [435, 218] on input "[DATE]" at bounding box center [420, 219] width 53 height 11
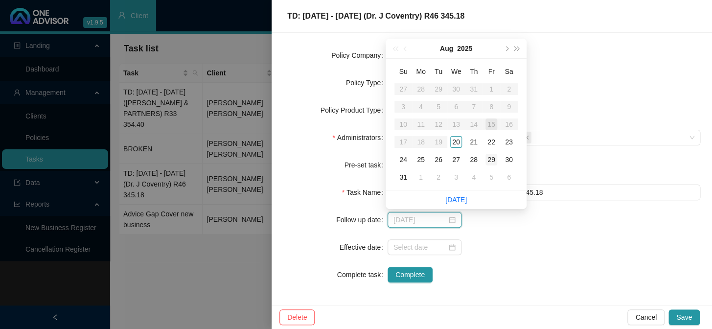
type input "[DATE]"
click at [491, 157] on div "29" at bounding box center [492, 160] width 12 height 12
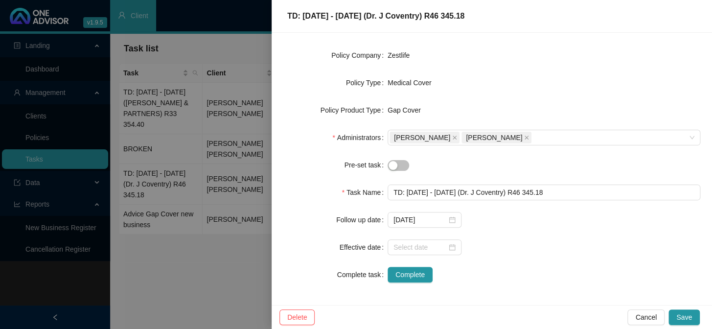
click at [498, 232] on form "Task Type Servicing Client details [PERSON_NAME] [PERSON_NAME] Change Client Po…" at bounding box center [491, 110] width 417 height 345
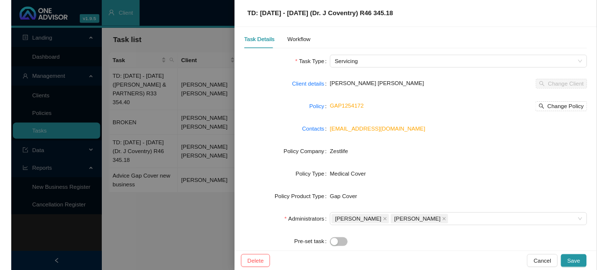
scroll to position [0, 0]
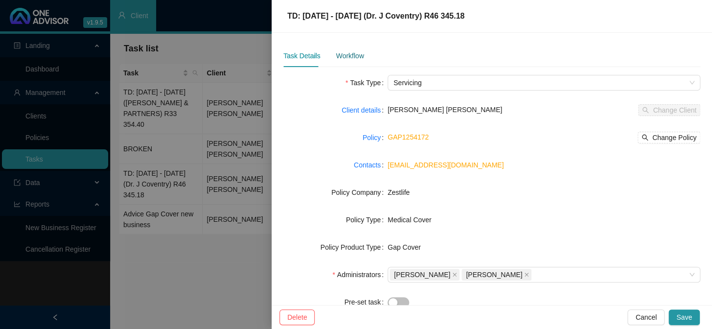
click at [346, 56] on div "Workflow" at bounding box center [350, 55] width 28 height 11
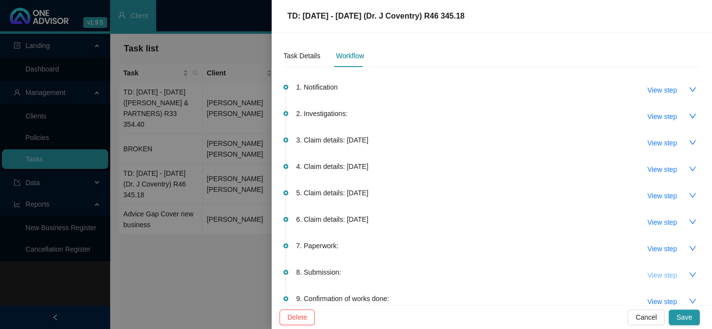
click at [654, 274] on span "View step" at bounding box center [662, 275] width 29 height 11
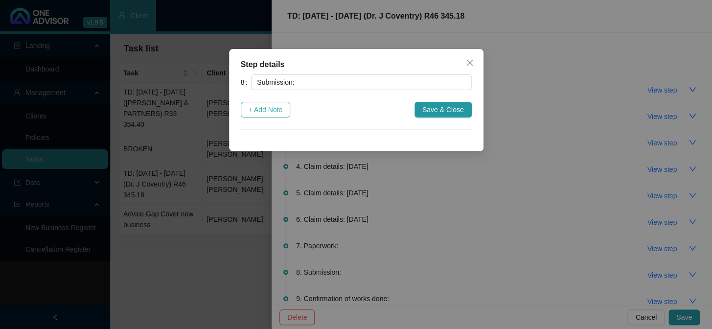
click at [283, 111] on span "+ Add Note" at bounding box center [266, 109] width 34 height 11
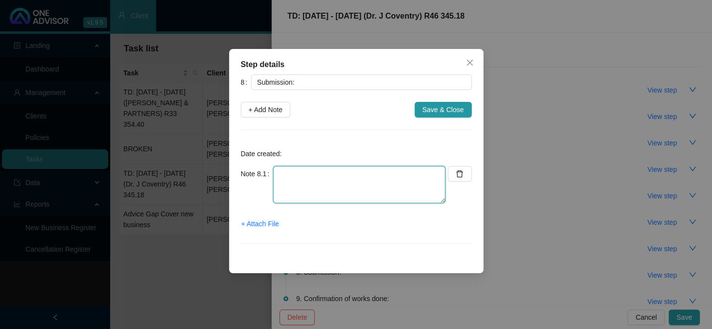
click at [294, 168] on textarea at bounding box center [359, 184] width 172 height 37
type textarea "s"
type textarea "Submitted claim to Zestlife"
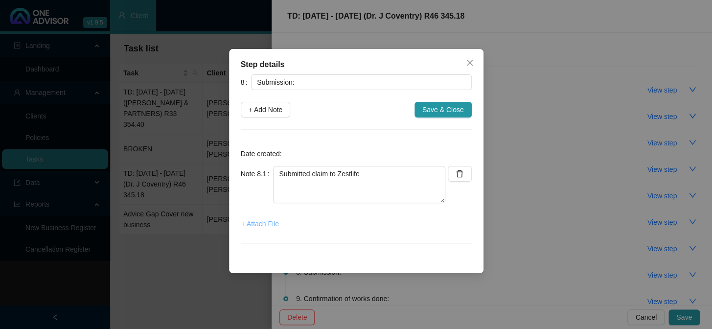
click at [266, 230] on button "+ Attach File" at bounding box center [260, 224] width 39 height 16
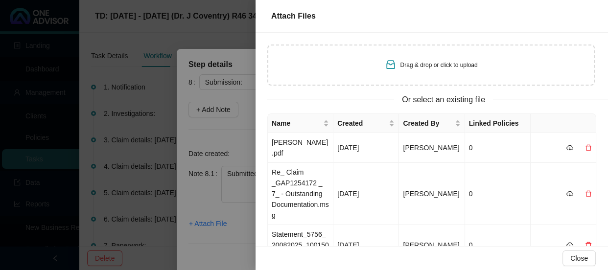
click at [305, 65] on div "Drag & drop or click to upload" at bounding box center [431, 65] width 328 height 41
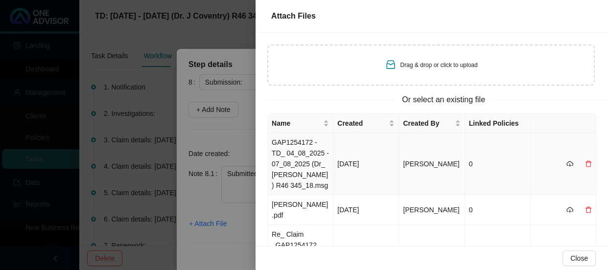
click at [288, 144] on td "GAP1254172 - TD_ 04_08_2025 - 07_08_2025 (Dr_ [PERSON_NAME]) R46 345_18.msg" at bounding box center [301, 164] width 66 height 62
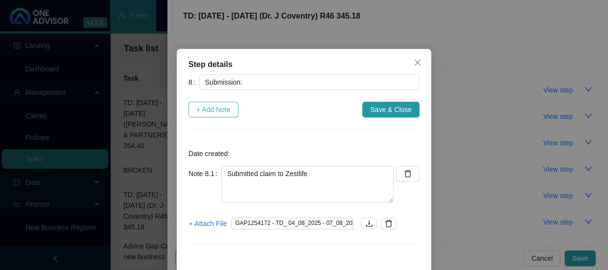
click at [223, 108] on span "+ Add Note" at bounding box center [213, 109] width 34 height 11
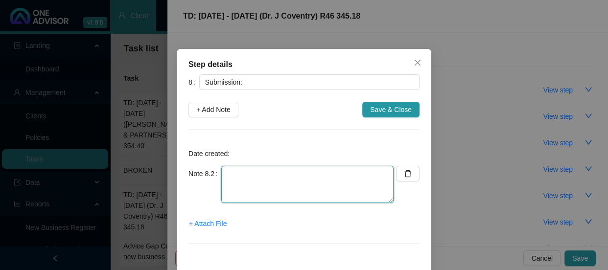
click at [235, 170] on textarea at bounding box center [307, 184] width 172 height 37
type textarea "s"
type textarea "Sent feedback to [PERSON_NAME]"
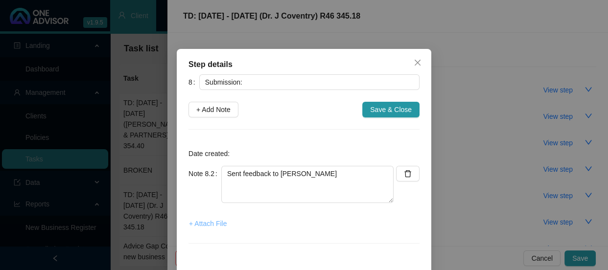
click at [210, 223] on span "+ Attach File" at bounding box center [208, 223] width 38 height 11
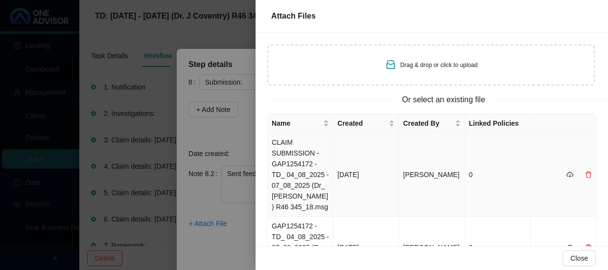
click at [295, 142] on td "CLAIM SUBMISSION - GAP1254172 - TD_ 04_08_2025 - 07_08_2025 (Dr_ [PERSON_NAME])…" at bounding box center [301, 175] width 66 height 84
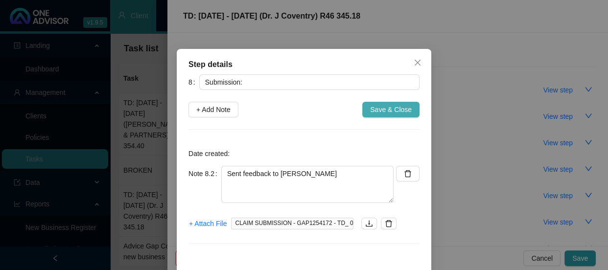
click at [389, 111] on span "Save & Close" at bounding box center [391, 109] width 42 height 11
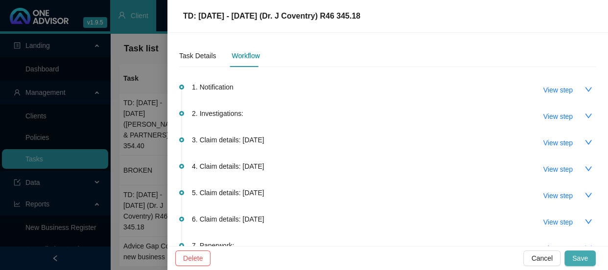
click at [577, 259] on span "Save" at bounding box center [580, 258] width 16 height 11
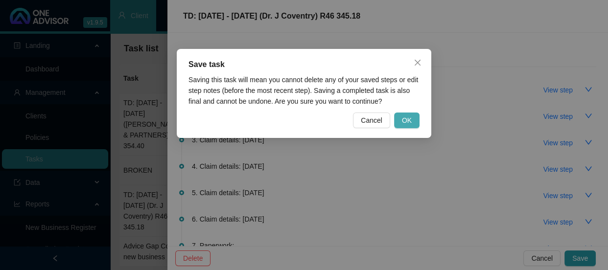
click at [411, 122] on span "OK" at bounding box center [407, 120] width 10 height 11
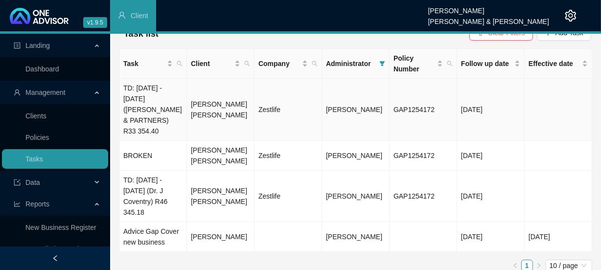
scroll to position [24, 0]
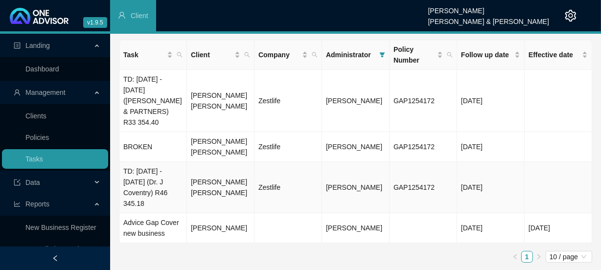
click at [219, 182] on td "[PERSON_NAME] [PERSON_NAME]" at bounding box center [221, 187] width 68 height 51
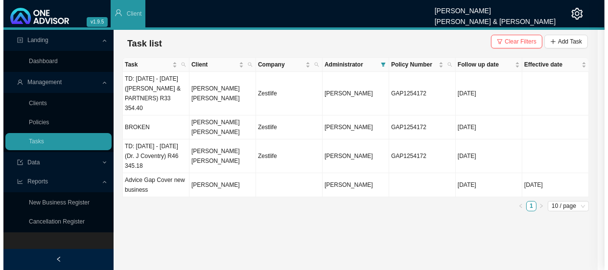
scroll to position [0, 0]
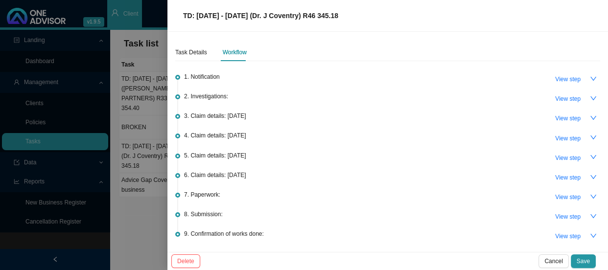
click at [118, 117] on div at bounding box center [304, 135] width 608 height 270
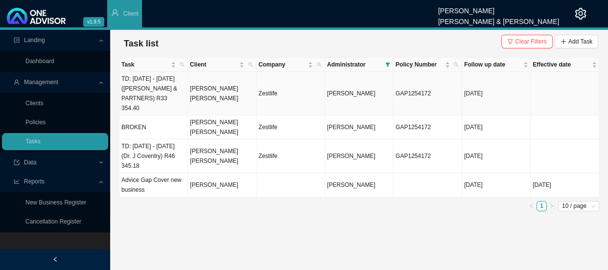
click at [162, 90] on td "TD: [DATE] - [DATE] ([PERSON_NAME] & PARTNERS) R33 354.40" at bounding box center [153, 94] width 69 height 44
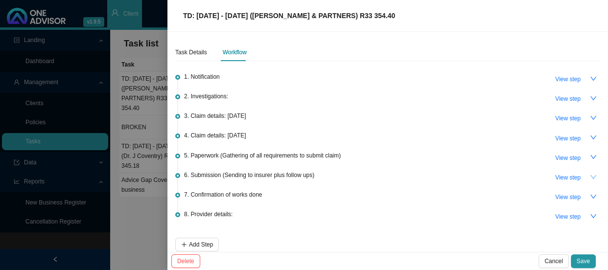
click at [587, 179] on button "button" at bounding box center [594, 177] width 14 height 14
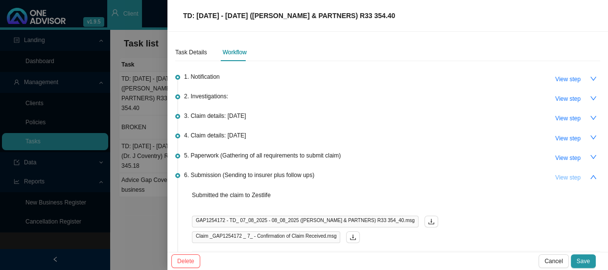
click at [561, 173] on span "View step" at bounding box center [567, 178] width 25 height 10
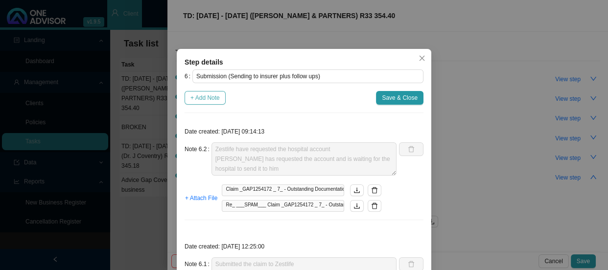
click at [210, 94] on span "+ Add Note" at bounding box center [204, 98] width 29 height 10
type textarea "Zestlife have requested the hospital account [PERSON_NAME] has requested the ac…"
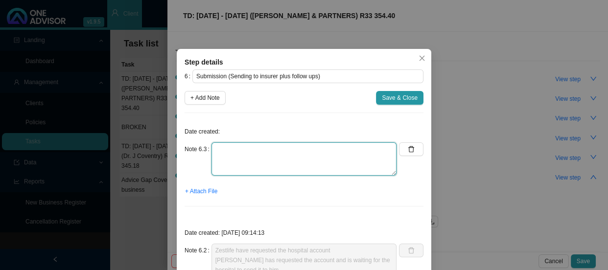
click at [219, 153] on textarea at bounding box center [304, 158] width 185 height 33
type textarea "r"
type textarea "Received the hospital account"
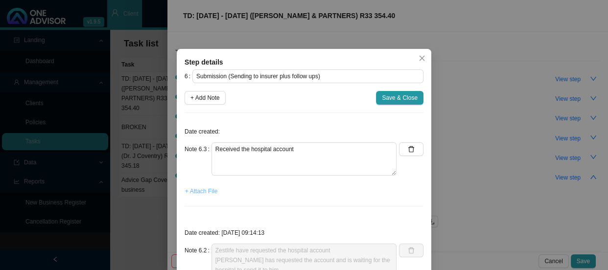
click at [194, 193] on span "+ Attach File" at bounding box center [201, 192] width 32 height 10
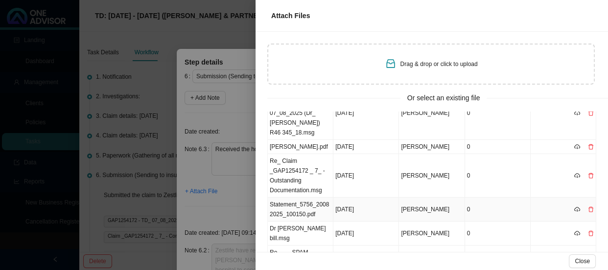
scroll to position [89, 0]
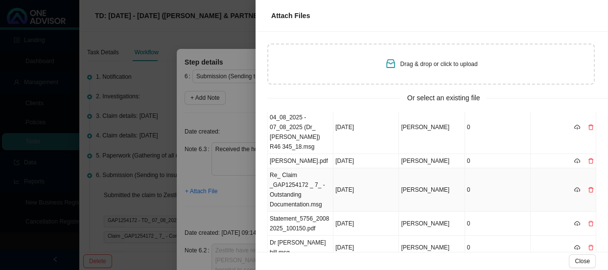
click at [303, 186] on td "Re_ Claim _GAP1254172 _ 7_ - Outstanding Documentation.msg" at bounding box center [301, 190] width 66 height 44
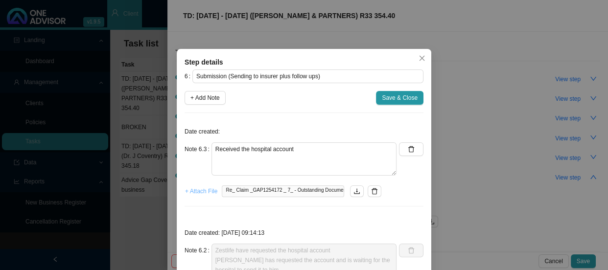
click at [196, 192] on span "+ Attach File" at bounding box center [201, 192] width 32 height 10
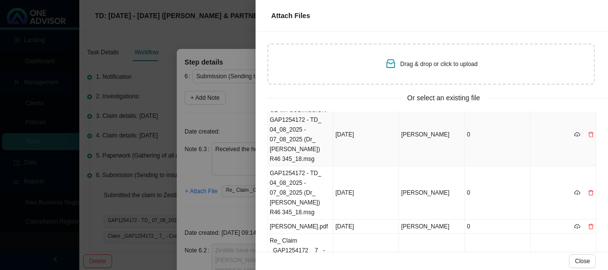
scroll to position [44, 0]
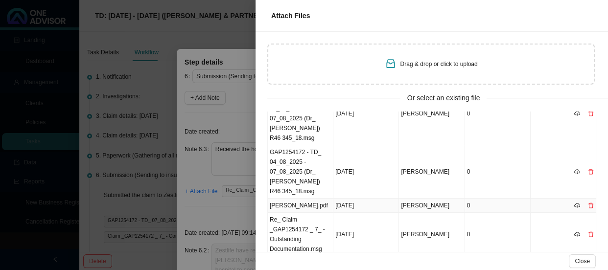
click at [297, 205] on td "[PERSON_NAME].pdf" at bounding box center [301, 206] width 66 height 14
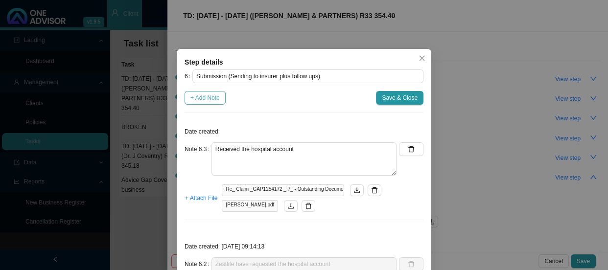
click at [209, 97] on span "+ Add Note" at bounding box center [204, 98] width 29 height 10
type textarea "Received the hospital account"
type textarea "Zestlife have requested the hospital account [PERSON_NAME] has requested the ac…"
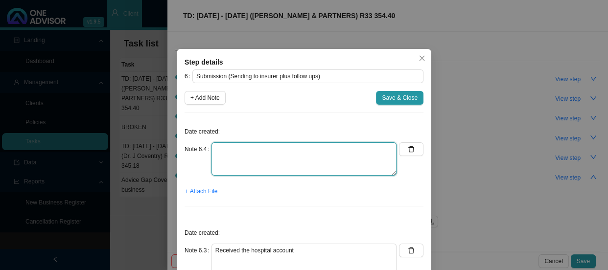
click at [239, 147] on textarea at bounding box center [304, 158] width 185 height 33
type textarea "Submitted hospital account to Zestlife"
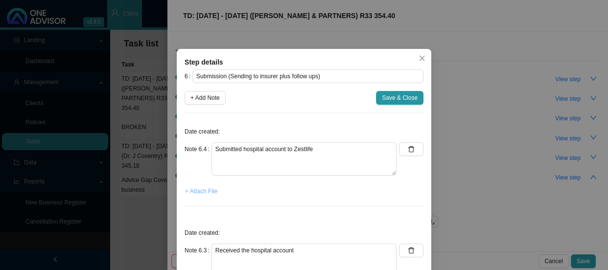
click at [204, 191] on span "+ Attach File" at bounding box center [201, 192] width 32 height 10
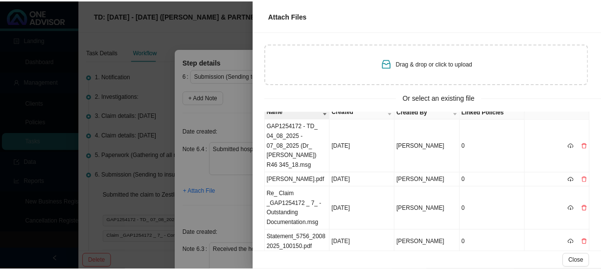
scroll to position [0, 0]
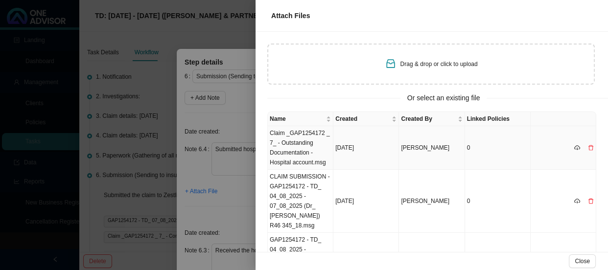
click at [306, 139] on td "Claim _GAP1254172 _ 7_ - Outstanding Documentation - Hospital account.msg" at bounding box center [301, 148] width 66 height 44
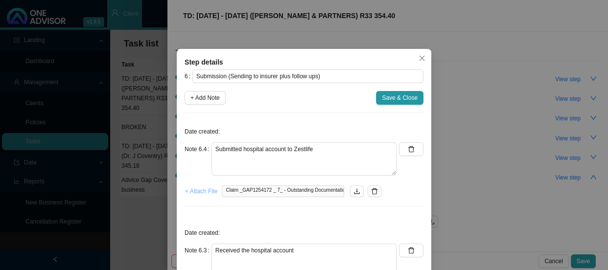
click at [196, 195] on span "+ Attach File" at bounding box center [201, 192] width 32 height 10
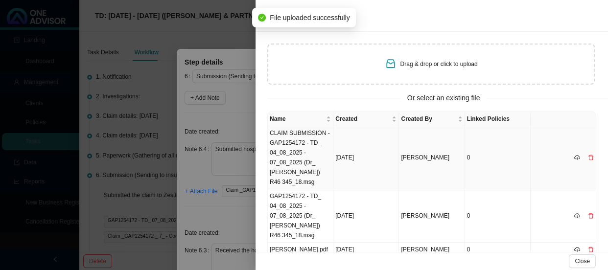
click at [304, 132] on td "CLAIM SUBMISSION - GAP1254172 - TD_ 04_08_2025 - 07_08_2025 (Dr_ [PERSON_NAME])…" at bounding box center [301, 157] width 66 height 63
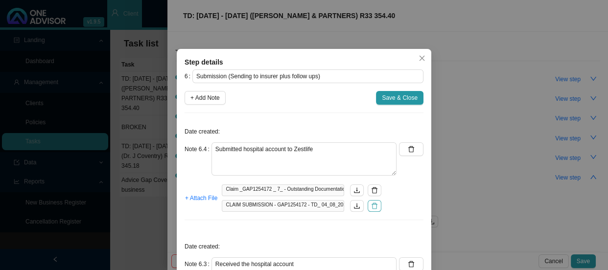
click at [371, 207] on icon "delete" at bounding box center [374, 206] width 7 height 7
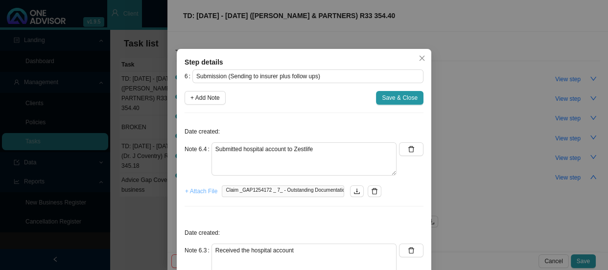
click at [196, 193] on span "+ Attach File" at bounding box center [201, 192] width 32 height 10
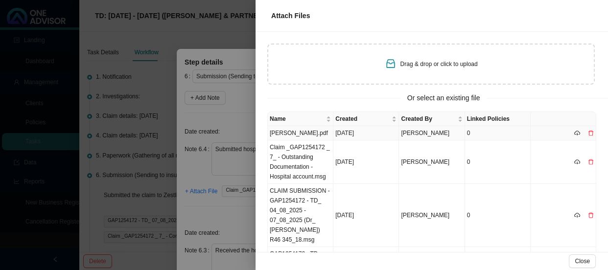
click at [312, 136] on td "[PERSON_NAME].pdf" at bounding box center [301, 133] width 66 height 14
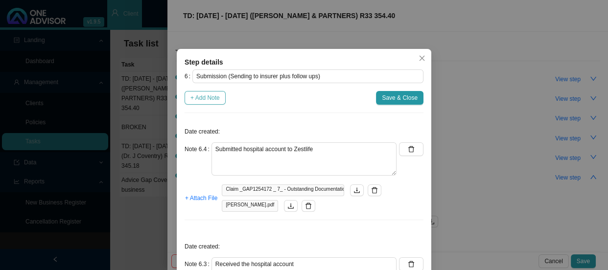
click at [197, 97] on span "+ Add Note" at bounding box center [204, 98] width 29 height 10
type textarea "Submitted hospital account to Zestlife"
type textarea "Received the hospital account"
type textarea "Zestlife have requested the hospital account [PERSON_NAME] has requested the ac…"
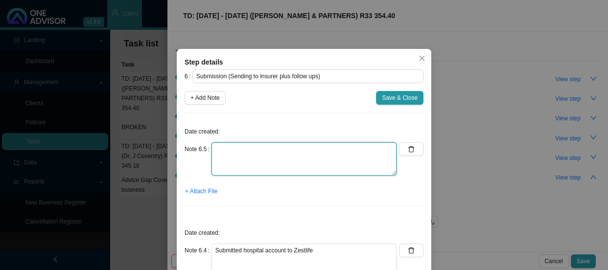
click at [248, 147] on textarea at bounding box center [304, 158] width 185 height 33
drag, startPoint x: 270, startPoint y: 146, endPoint x: 211, endPoint y: 149, distance: 59.3
click at [212, 149] on textarea "Sent [PERSON_NAME] feedback" at bounding box center [304, 158] width 185 height 33
click at [291, 147] on textarea "Emailed [PERSON_NAME] and let him know i have submitted the hospital account" at bounding box center [304, 158] width 185 height 33
drag, startPoint x: 333, startPoint y: 148, endPoint x: 289, endPoint y: 151, distance: 44.1
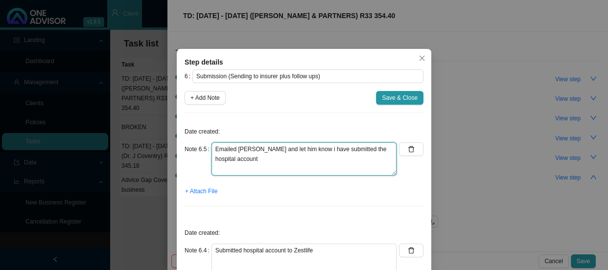
click at [289, 151] on textarea "Emailed [PERSON_NAME] and let him know i have submitted the hospital account" at bounding box center [304, 158] width 185 height 33
click at [366, 150] on textarea "Emailed [PERSON_NAME] and let him know the hospital account" at bounding box center [304, 158] width 185 height 33
type textarea "Emailed [PERSON_NAME] and let him know the hospital account has been submitted"
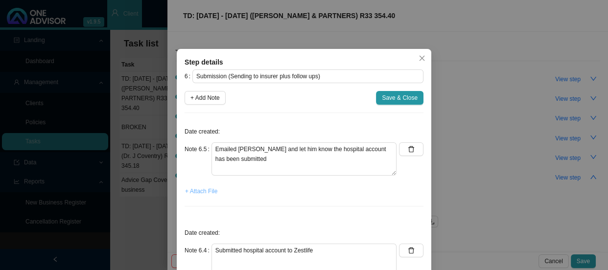
click at [201, 191] on span "+ Attach File" at bounding box center [201, 192] width 32 height 10
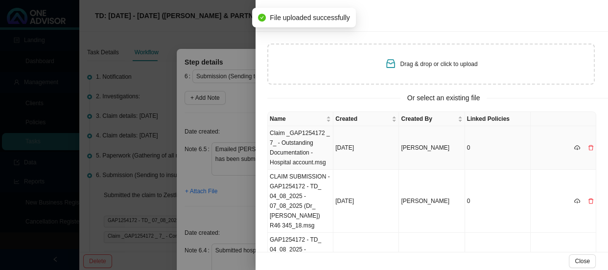
click at [297, 139] on td "Claim _GAP1254172 _ 7_ - Outstanding Documentation - Hospital account.msg" at bounding box center [301, 148] width 66 height 44
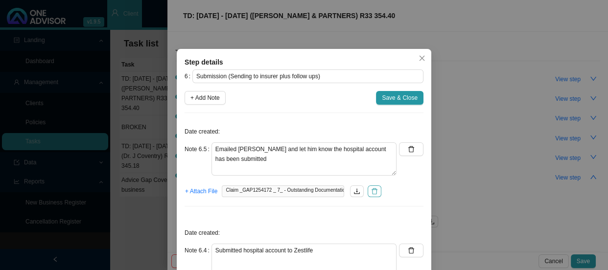
click at [371, 191] on icon "delete" at bounding box center [374, 191] width 7 height 7
click at [207, 193] on span "+ Attach File" at bounding box center [201, 192] width 32 height 10
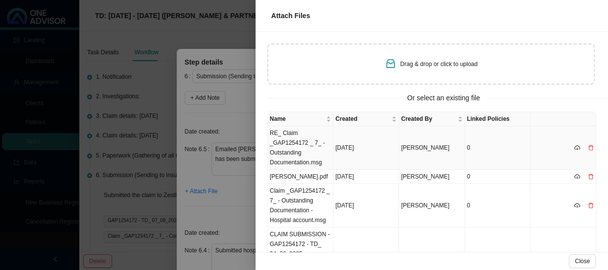
click at [300, 141] on td "RE_ Claim _GAP1254172 _ 7_ - Outstanding Documentation.msg" at bounding box center [301, 148] width 66 height 44
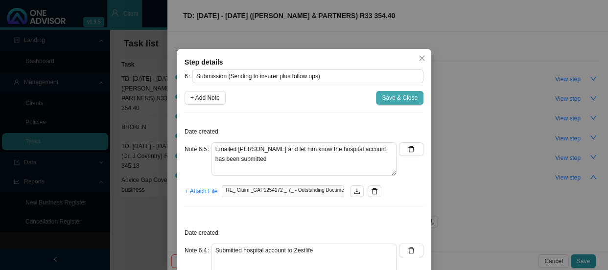
click at [396, 100] on span "Save & Close" at bounding box center [400, 98] width 36 height 10
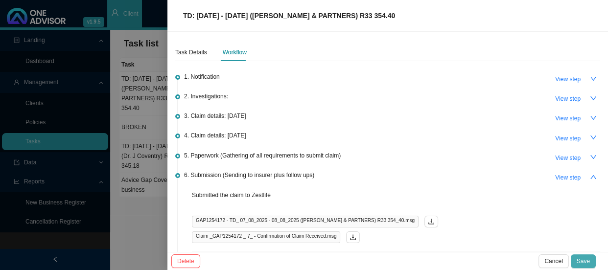
click at [584, 260] on span "Save" at bounding box center [583, 262] width 13 height 10
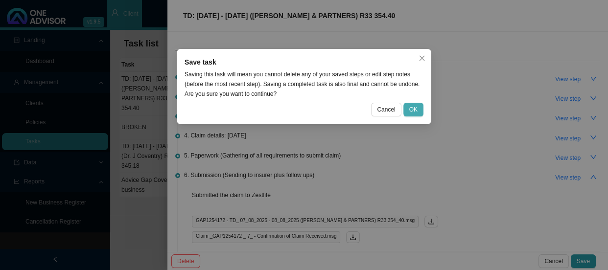
click at [415, 112] on span "OK" at bounding box center [413, 110] width 8 height 10
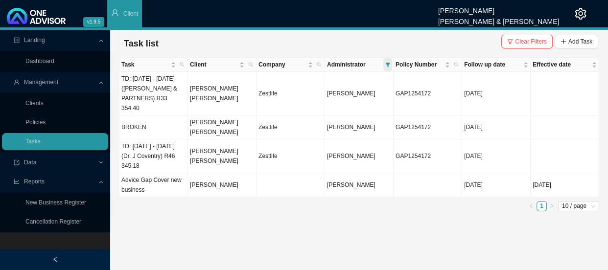
click at [388, 66] on icon "filter" at bounding box center [388, 65] width 4 height 4
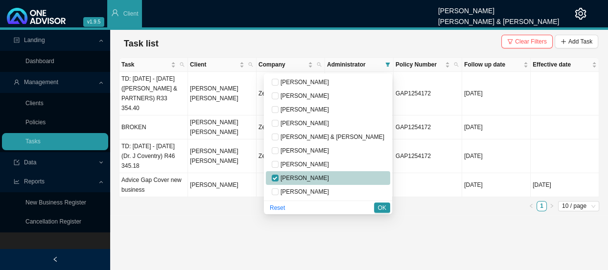
click at [320, 178] on span "[PERSON_NAME]" at bounding box center [304, 178] width 50 height 7
checkbox input "false"
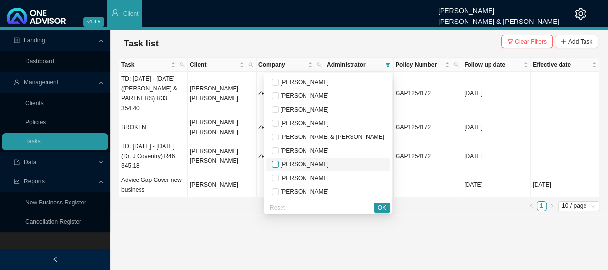
click at [279, 167] on input "checkbox" at bounding box center [275, 164] width 7 height 7
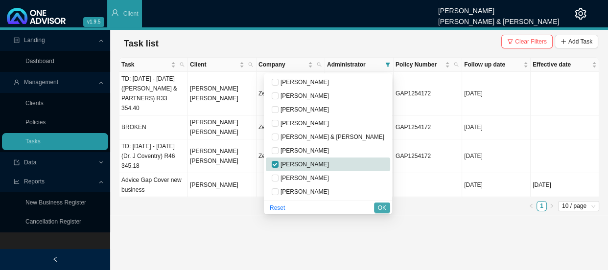
click at [380, 210] on span "OK" at bounding box center [382, 208] width 8 height 10
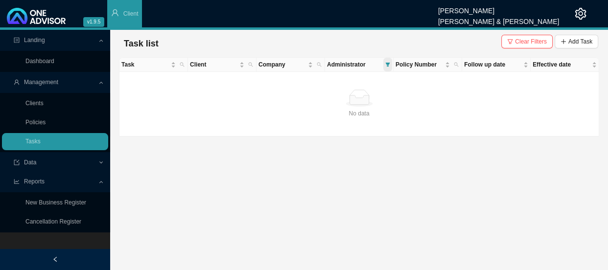
click at [389, 62] on icon "filter" at bounding box center [387, 64] width 5 height 5
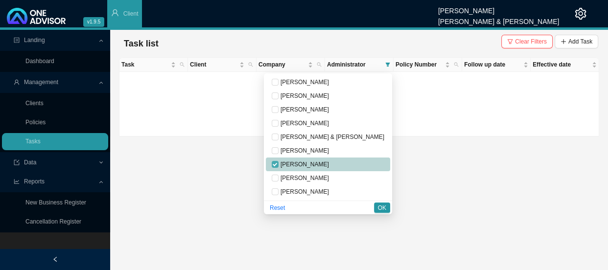
click at [279, 164] on input "checkbox" at bounding box center [275, 164] width 7 height 7
checkbox input "false"
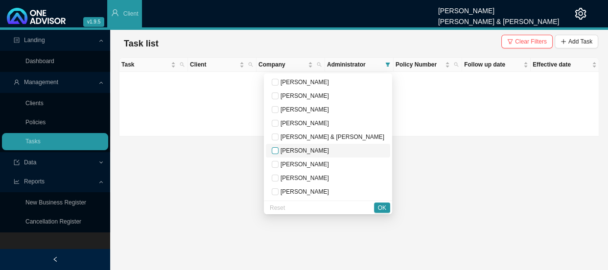
click at [279, 152] on input "checkbox" at bounding box center [275, 150] width 7 height 7
click at [378, 205] on span "OK" at bounding box center [382, 208] width 8 height 10
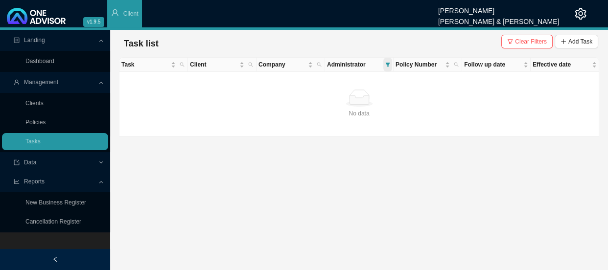
click at [385, 65] on icon "filter" at bounding box center [387, 64] width 5 height 5
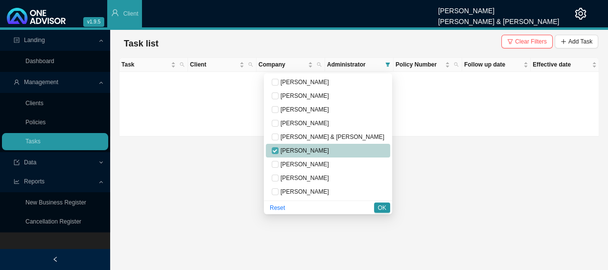
click at [279, 150] on input "checkbox" at bounding box center [275, 150] width 7 height 7
checkbox input "false"
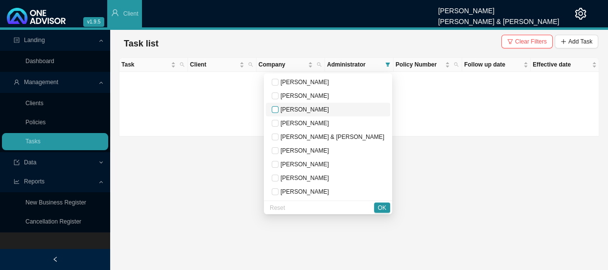
click at [279, 110] on input "checkbox" at bounding box center [275, 109] width 7 height 7
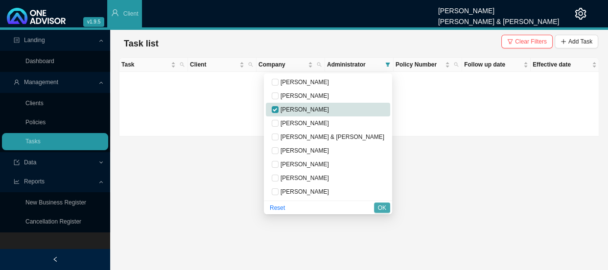
click at [386, 208] on button "OK" at bounding box center [382, 208] width 16 height 10
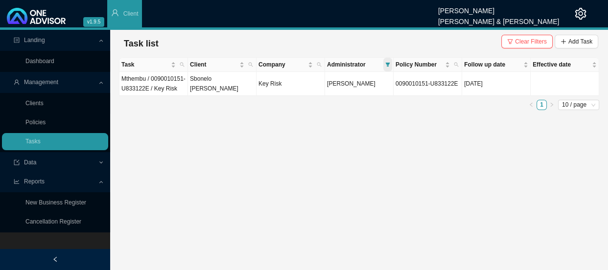
click at [387, 61] on span at bounding box center [387, 65] width 9 height 14
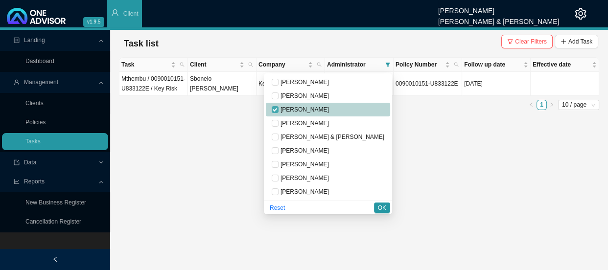
click at [279, 106] on input "checkbox" at bounding box center [275, 109] width 7 height 7
checkbox input "false"
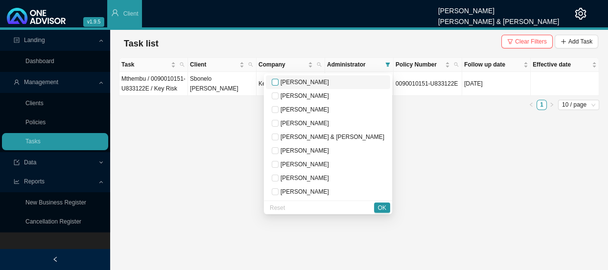
click at [279, 82] on input "checkbox" at bounding box center [275, 82] width 7 height 7
click at [384, 207] on span "OK" at bounding box center [382, 208] width 8 height 10
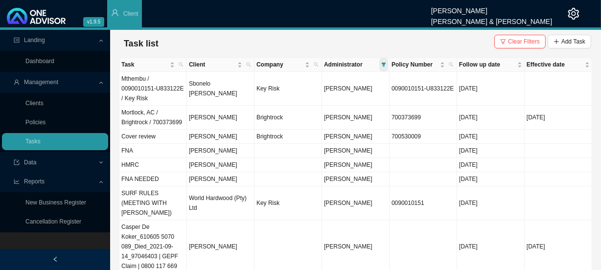
click at [381, 67] on icon "filter" at bounding box center [383, 64] width 5 height 5
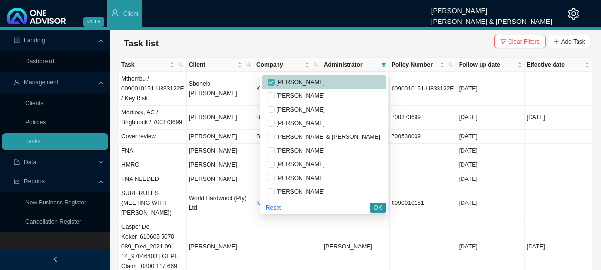
click at [275, 80] on input "checkbox" at bounding box center [271, 82] width 7 height 7
checkbox input "false"
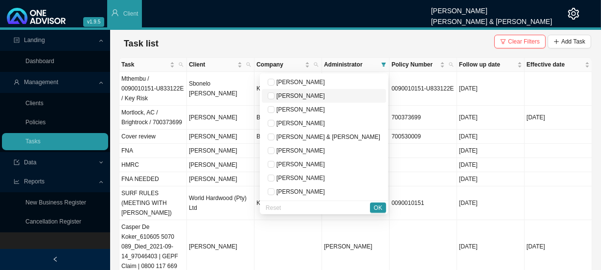
click at [315, 93] on span "[PERSON_NAME]" at bounding box center [300, 96] width 50 height 7
checkbox input "true"
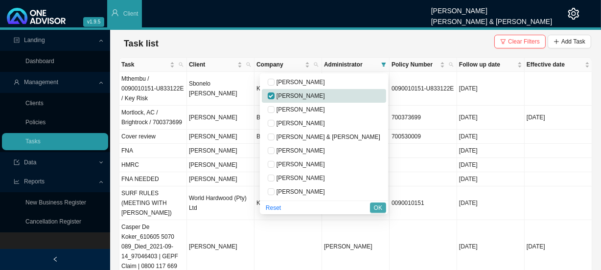
click at [375, 208] on span "OK" at bounding box center [378, 208] width 8 height 10
